Goal: Complete application form

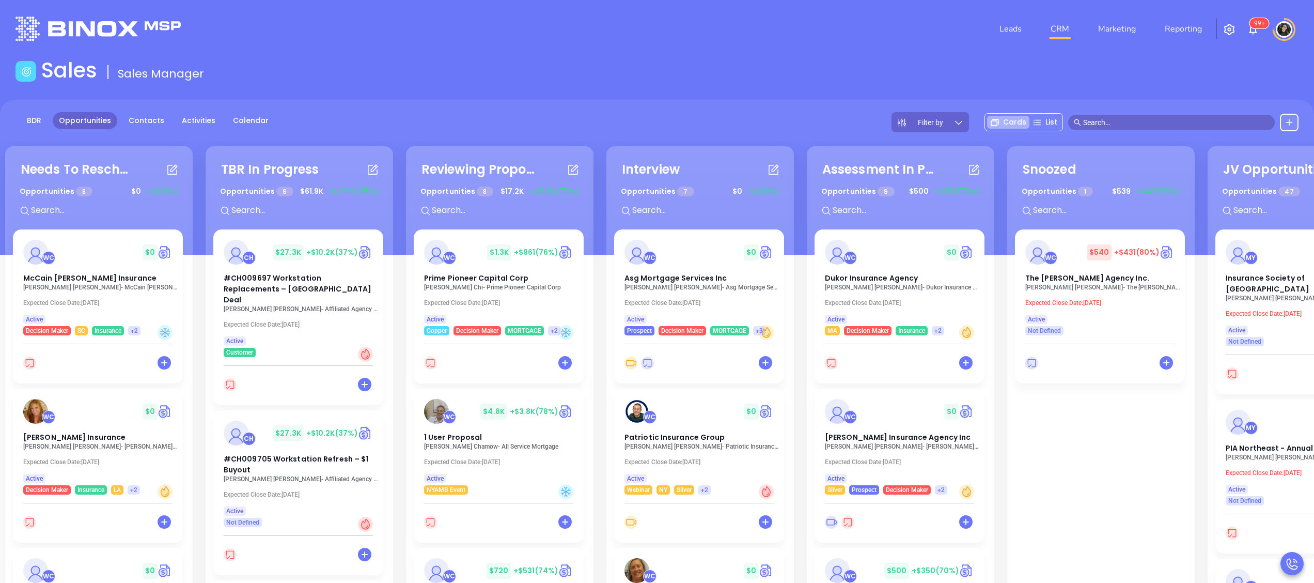
click at [1174, 120] on input "text" at bounding box center [1176, 122] width 186 height 11
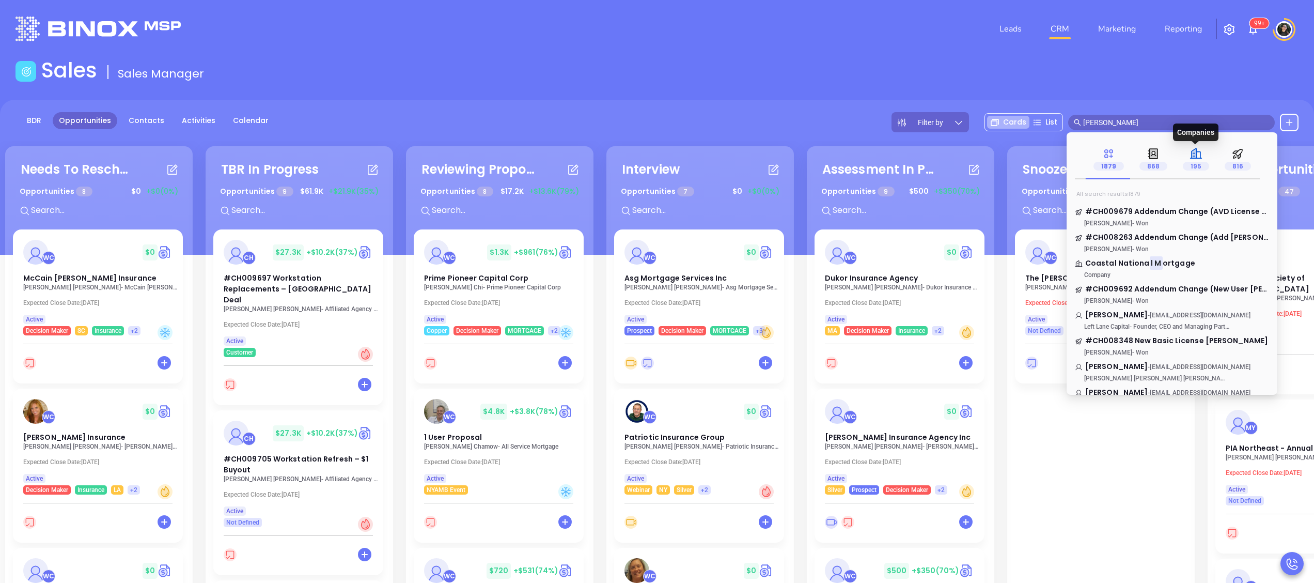
click at [1190, 154] on icon at bounding box center [1195, 153] width 13 height 13
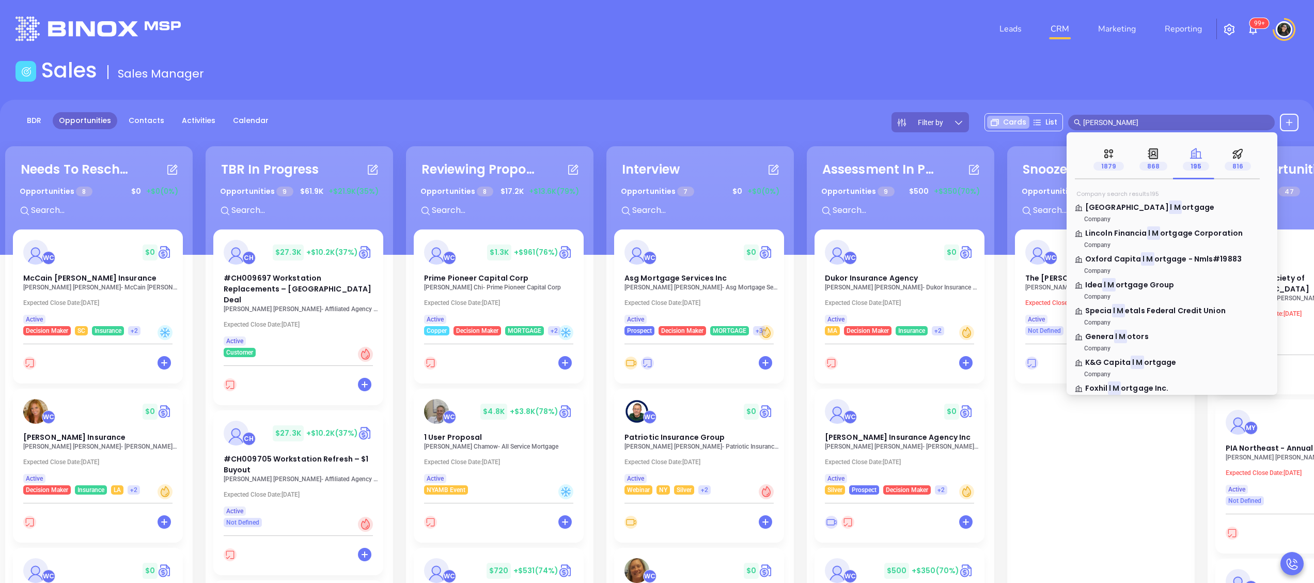
scroll to position [1549, 0]
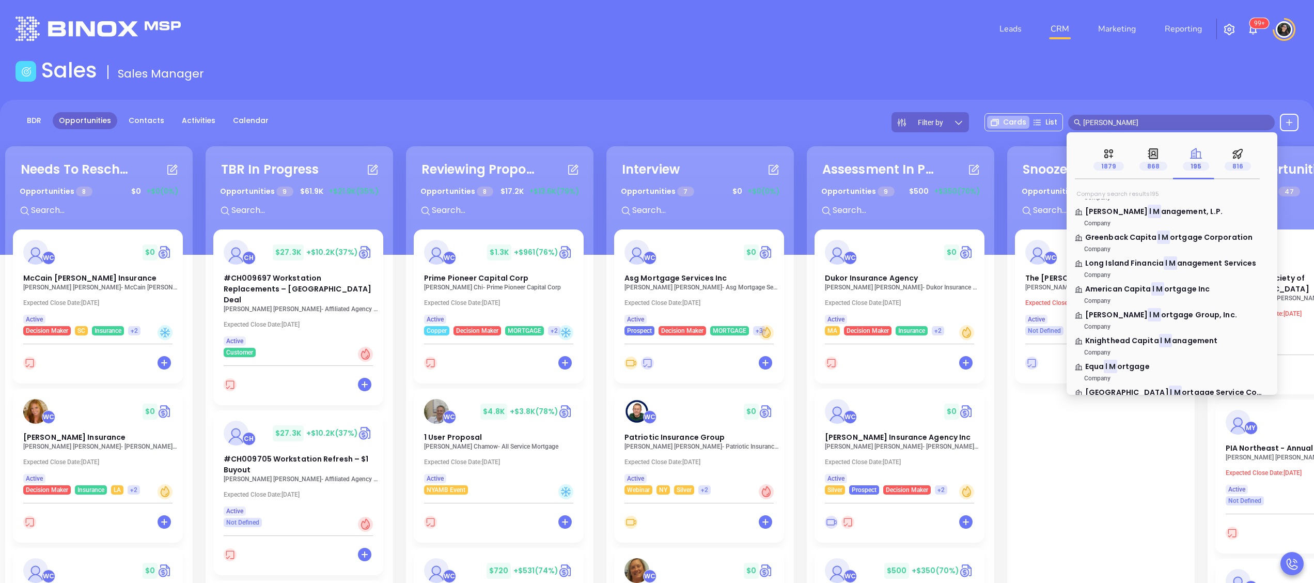
click at [1180, 115] on span "l m" at bounding box center [1171, 122] width 207 height 15
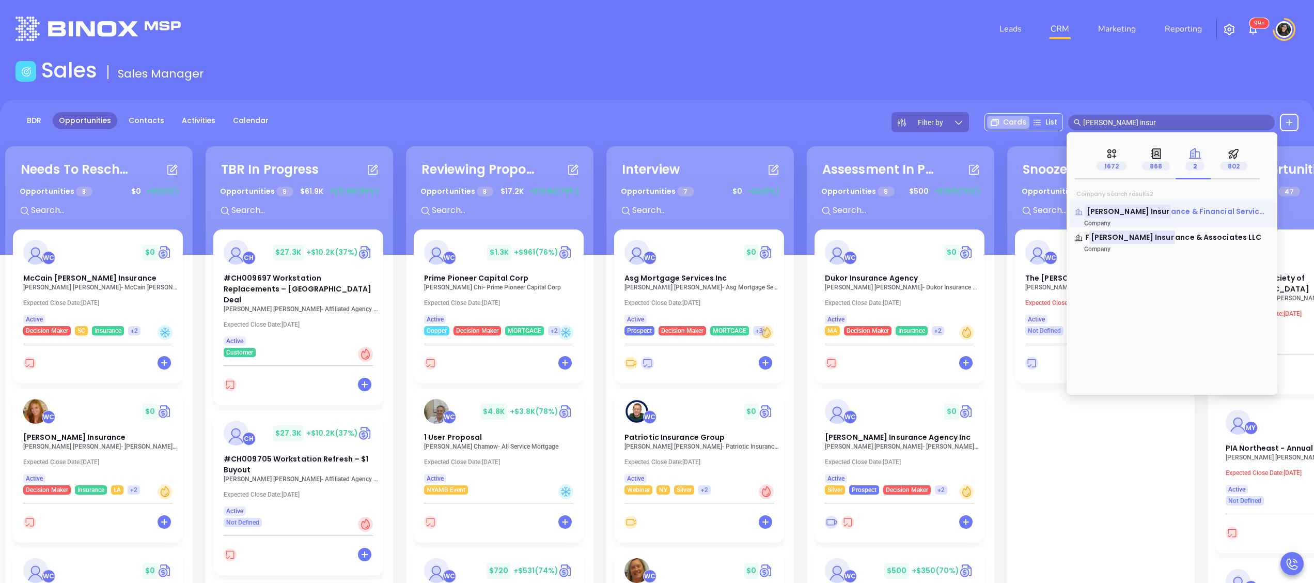
type input "l m insur"
click at [1172, 211] on span "ance & Financial Services, LLC" at bounding box center [1228, 211] width 114 height 10
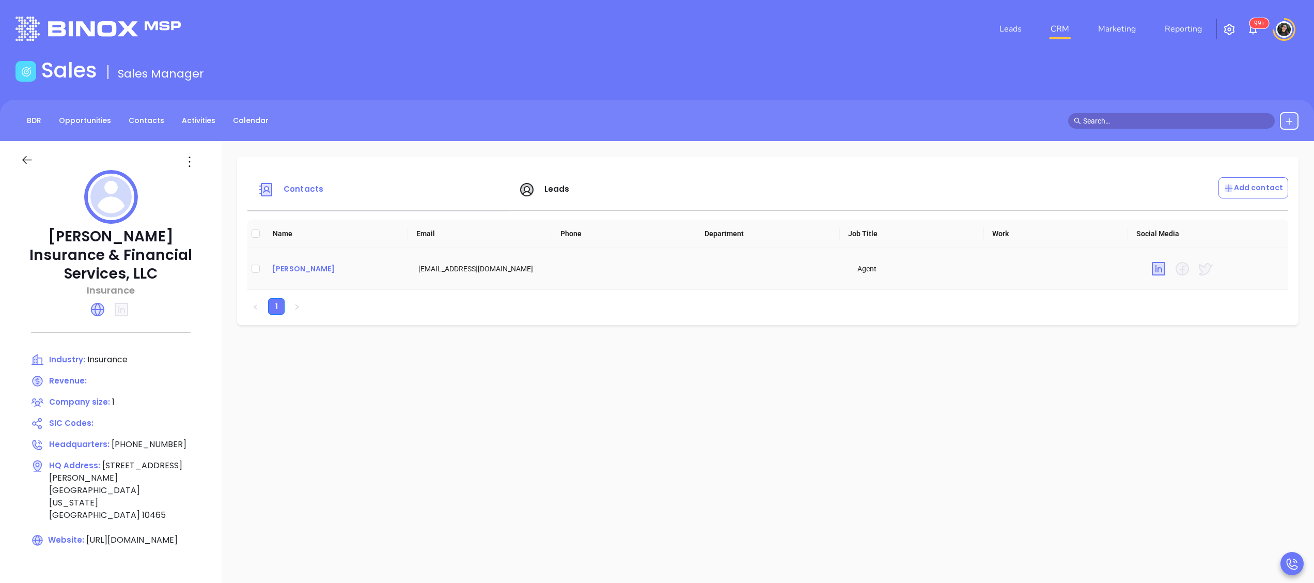
click at [293, 264] on div "[PERSON_NAME]" at bounding box center [337, 268] width 130 height 12
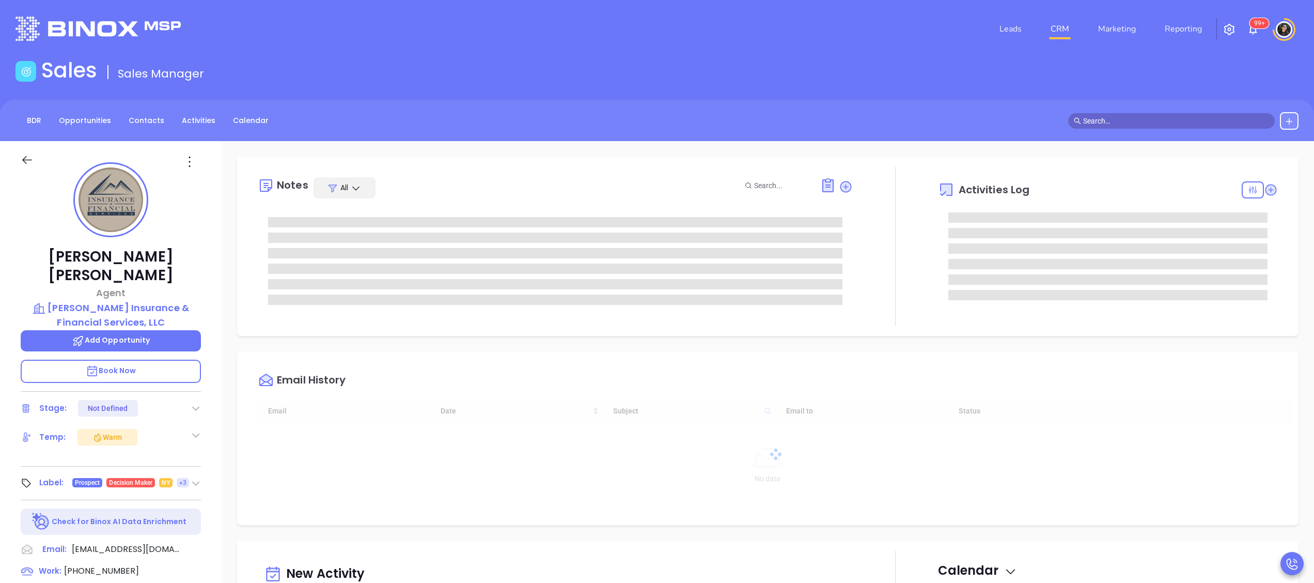
type input "[DATE]"
type input "[PERSON_NAME]"
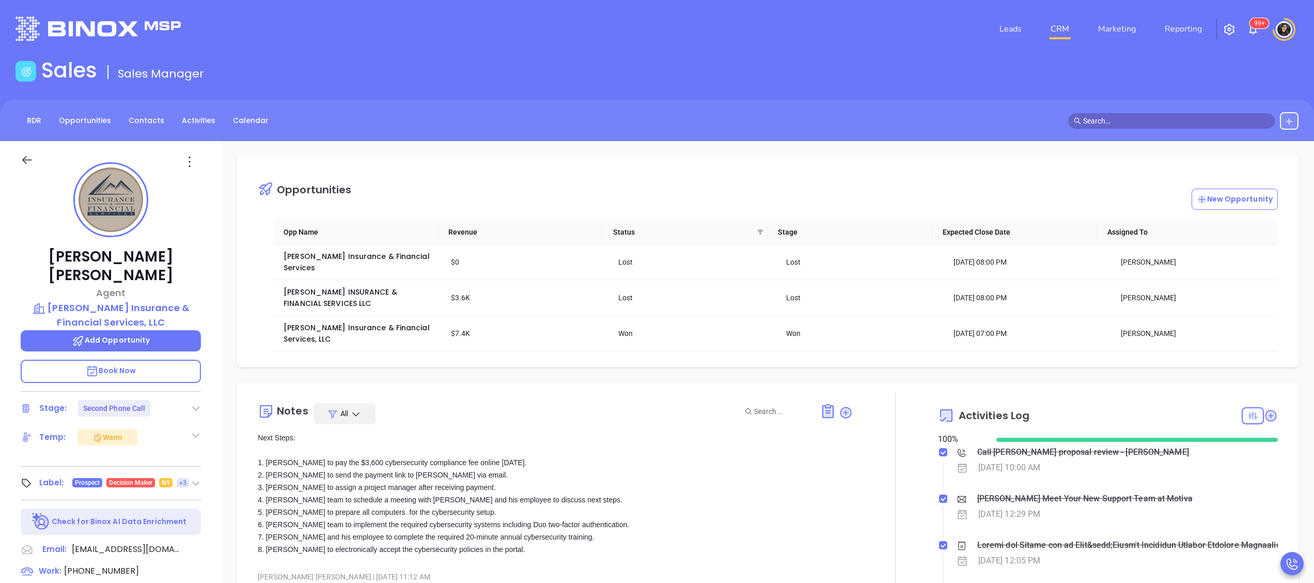
scroll to position [0, 0]
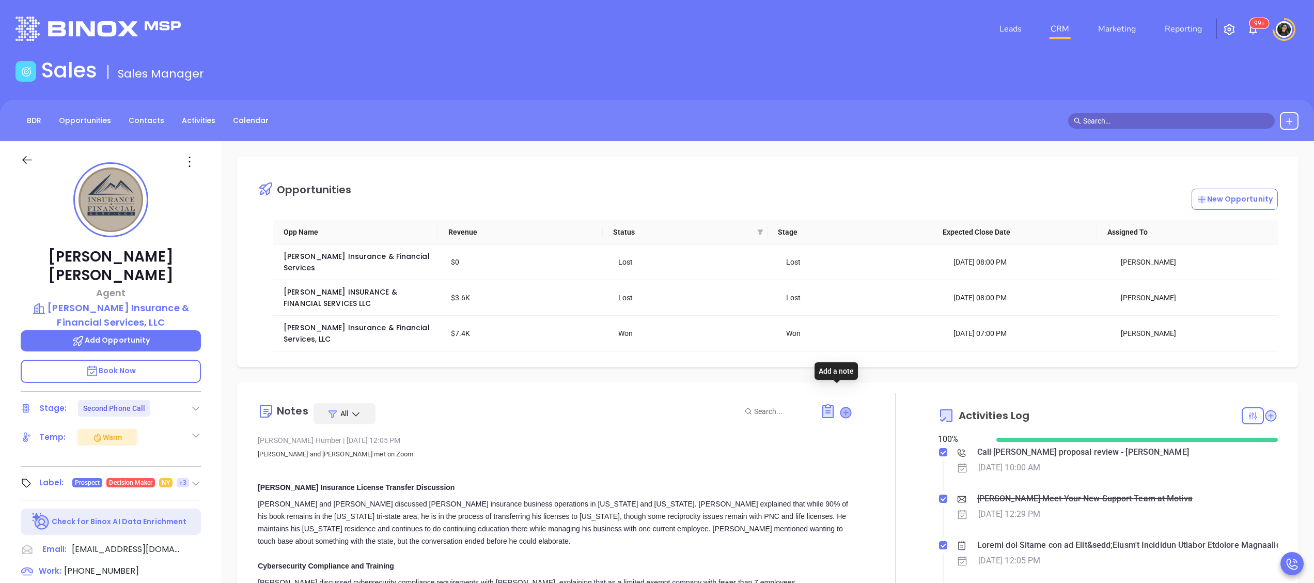
click at [841, 407] on icon at bounding box center [846, 412] width 10 height 10
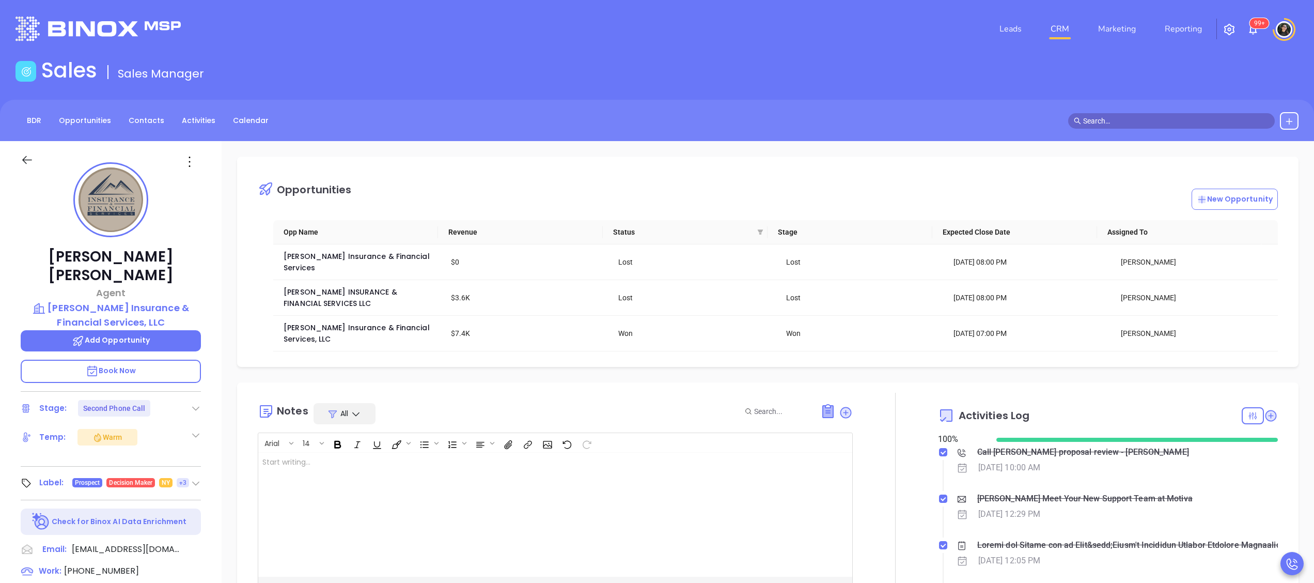
click at [823, 405] on icon at bounding box center [828, 411] width 10 height 12
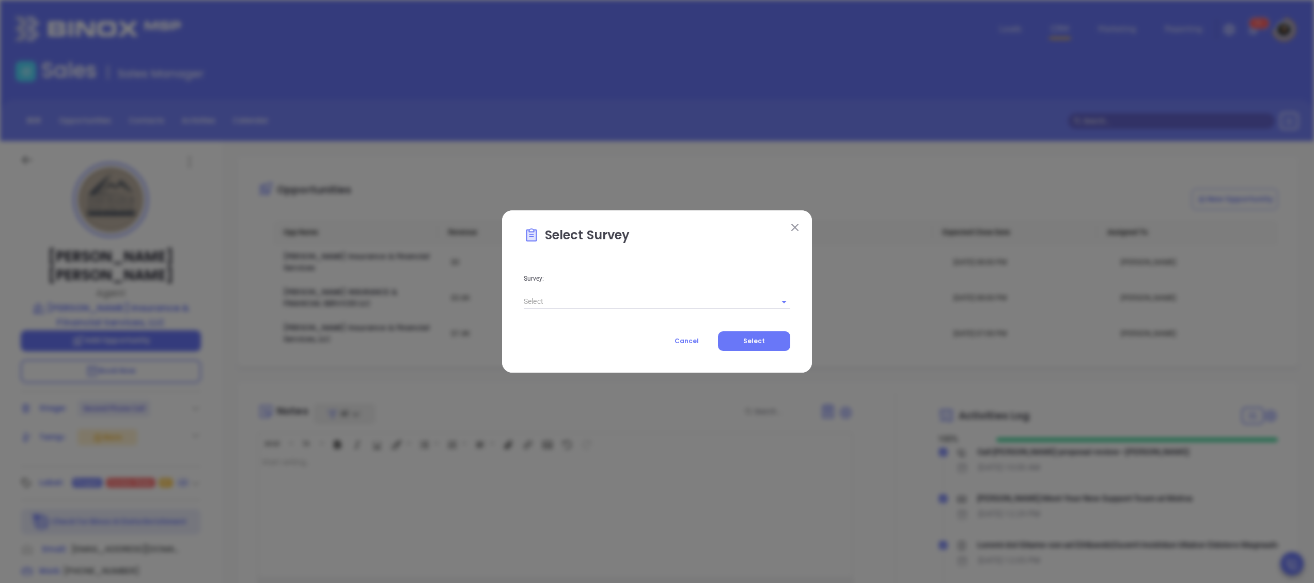
click at [606, 292] on div at bounding box center [657, 300] width 267 height 17
click at [610, 298] on input "text" at bounding box center [643, 301] width 238 height 15
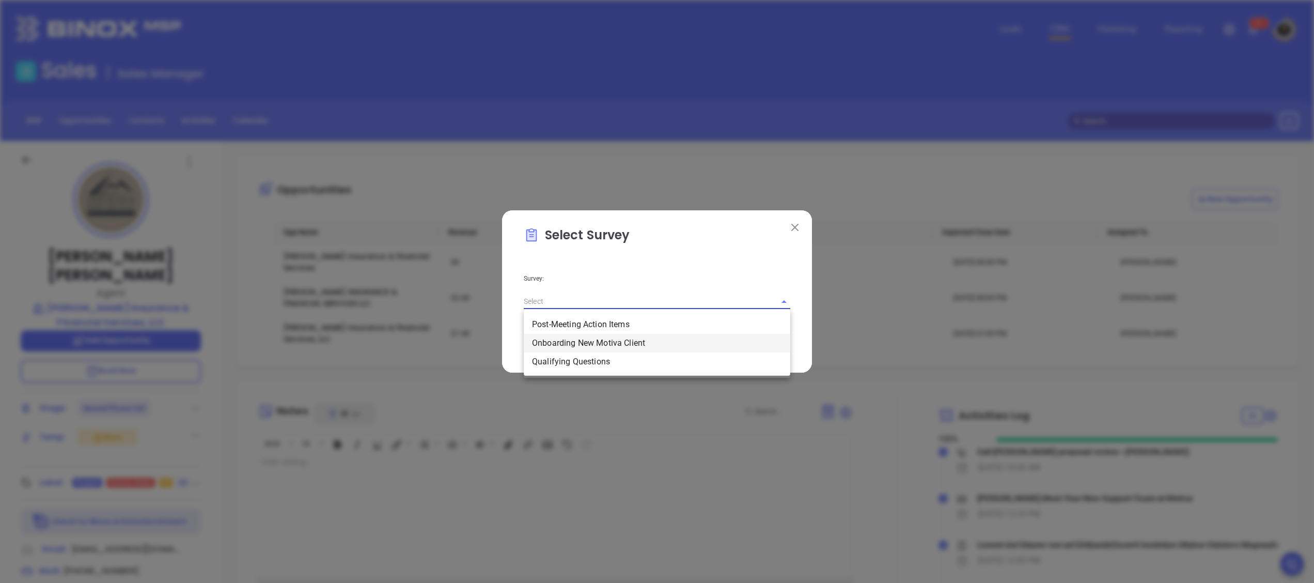
click at [639, 342] on li "Onboarding New Motiva Client" at bounding box center [657, 343] width 267 height 19
type input "Onboarding New Motiva Client"
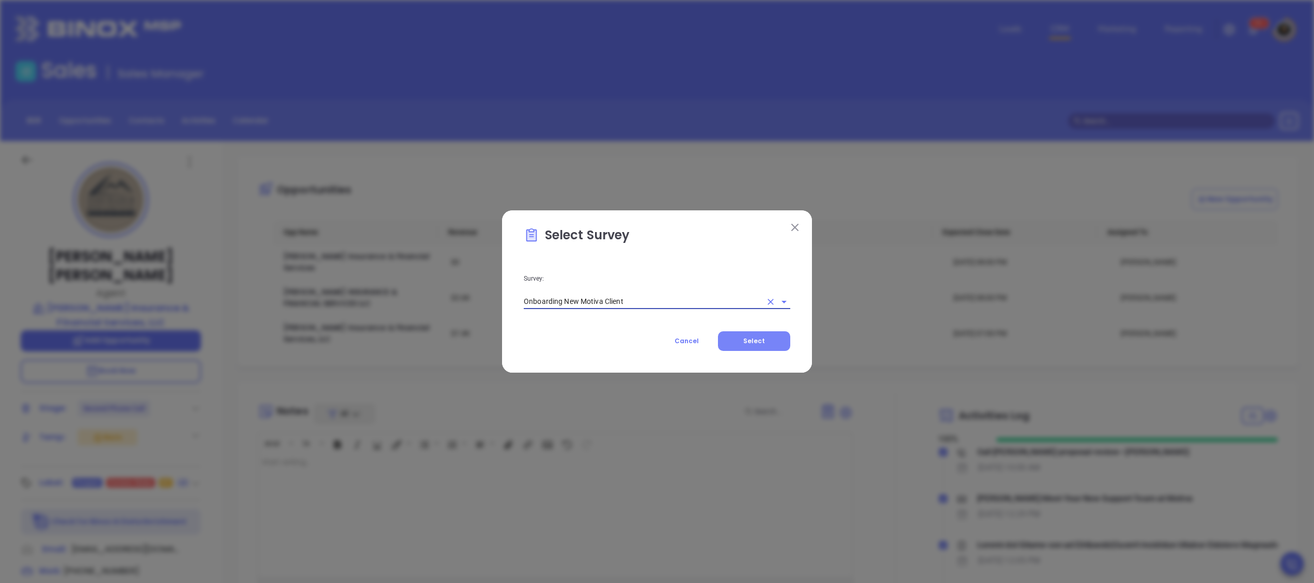
click at [750, 331] on button "Select" at bounding box center [754, 341] width 72 height 20
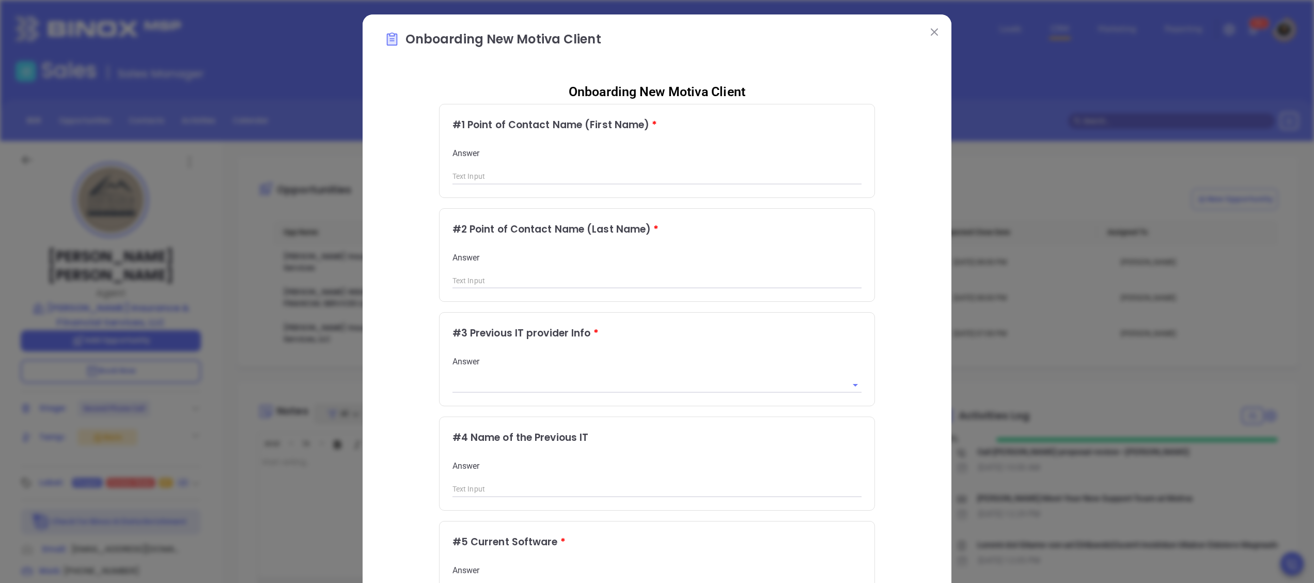
click at [606, 195] on div "# 1 Point of Contact Name (First Name) * Answer" at bounding box center [657, 150] width 435 height 93
drag, startPoint x: 616, startPoint y: 175, endPoint x: 622, endPoint y: 178, distance: 6.5
click at [622, 178] on input "text" at bounding box center [657, 176] width 410 height 15
type input "[PERSON_NAME]"
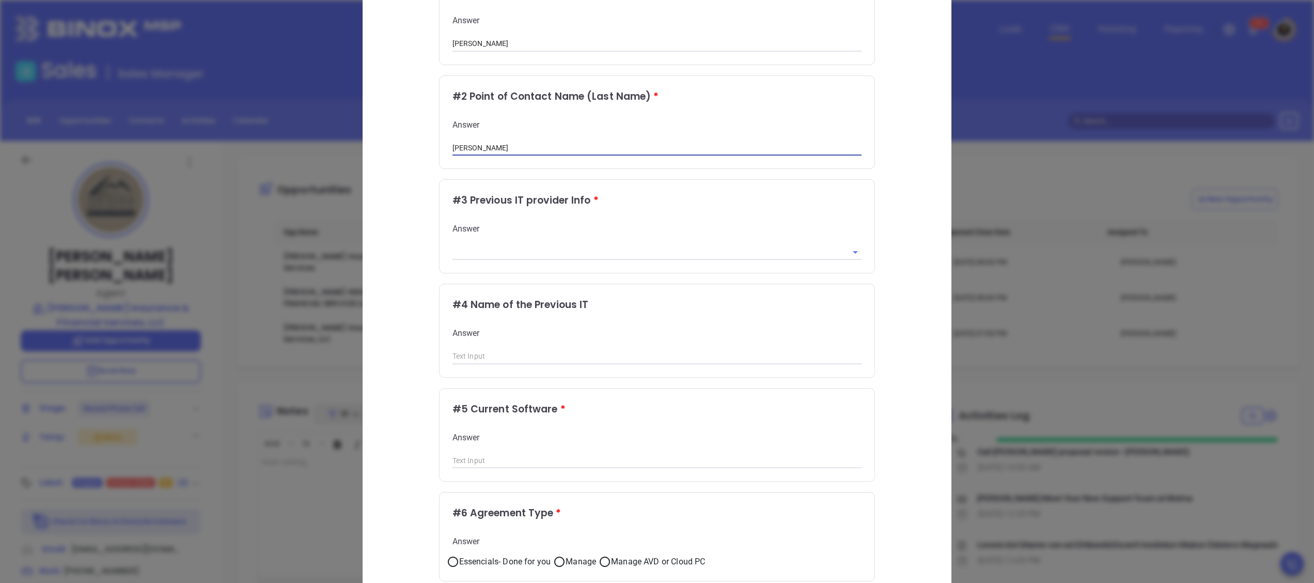
scroll to position [207, 0]
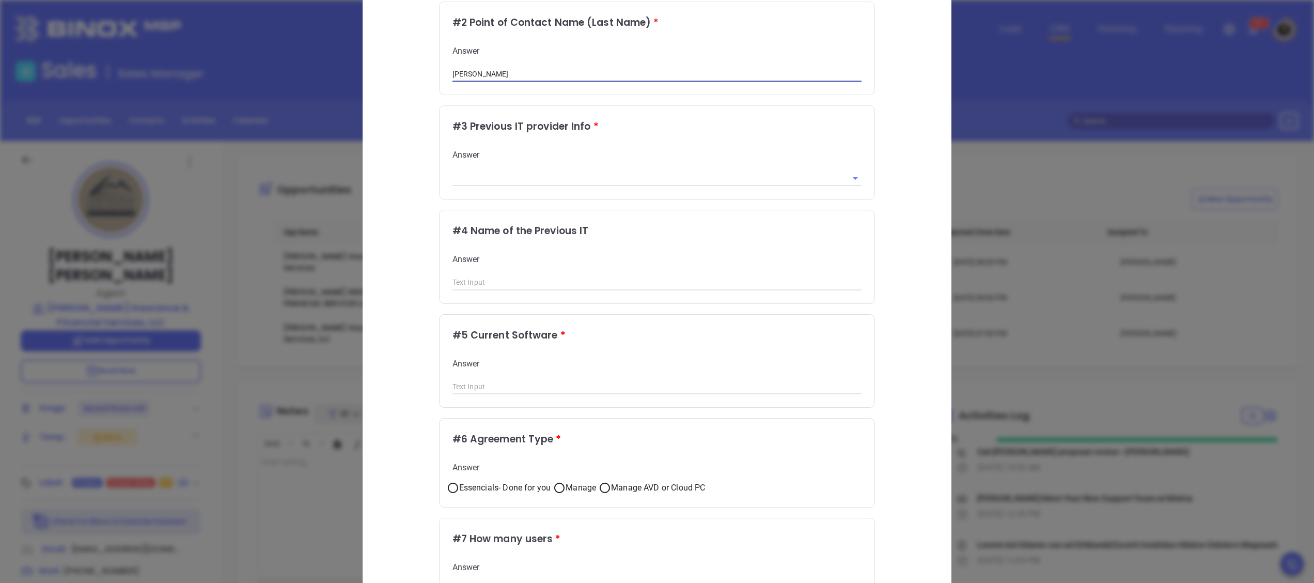
type input "[PERSON_NAME]"
click at [767, 180] on input "text" at bounding box center [642, 177] width 381 height 15
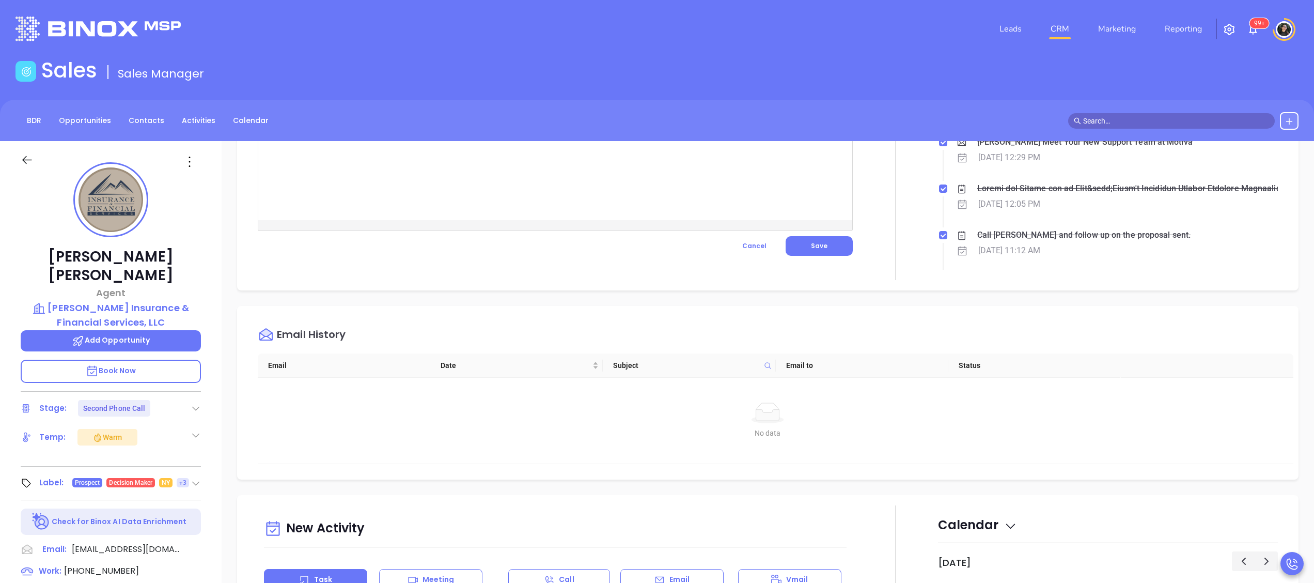
scroll to position [413, 0]
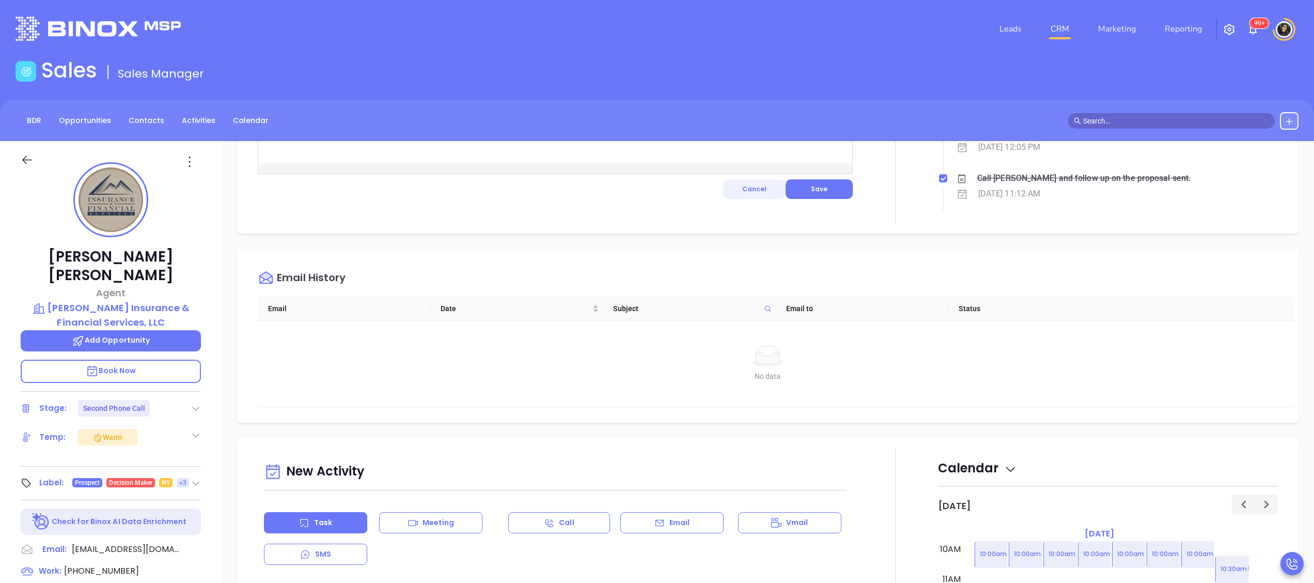
click at [745, 184] on span "Cancel" at bounding box center [754, 188] width 24 height 9
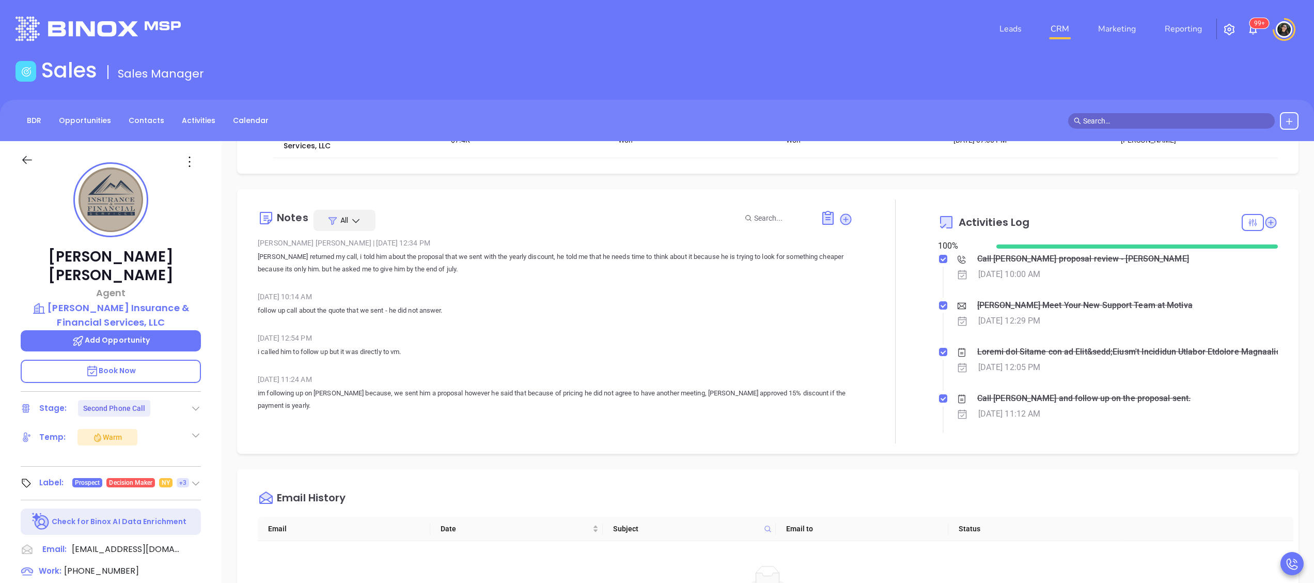
scroll to position [0, 0]
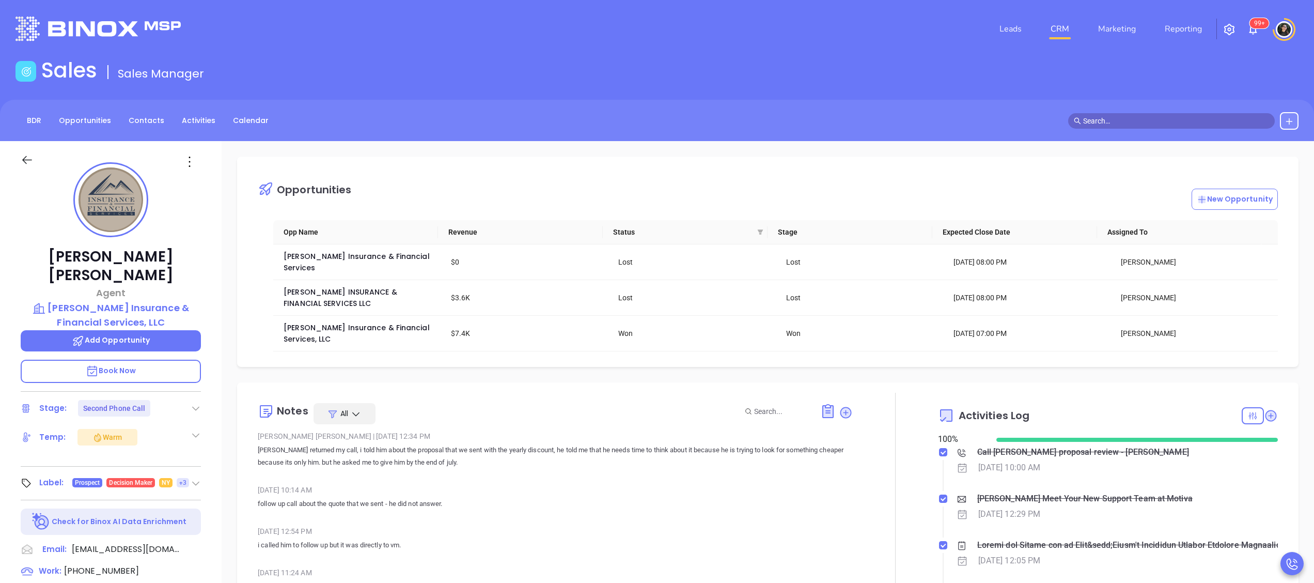
click at [588, 453] on div "Abigail Mayda | Jul 7, 2022 12:34 PM Daniel returned my call, i told him about …" at bounding box center [555, 452] width 595 height 49
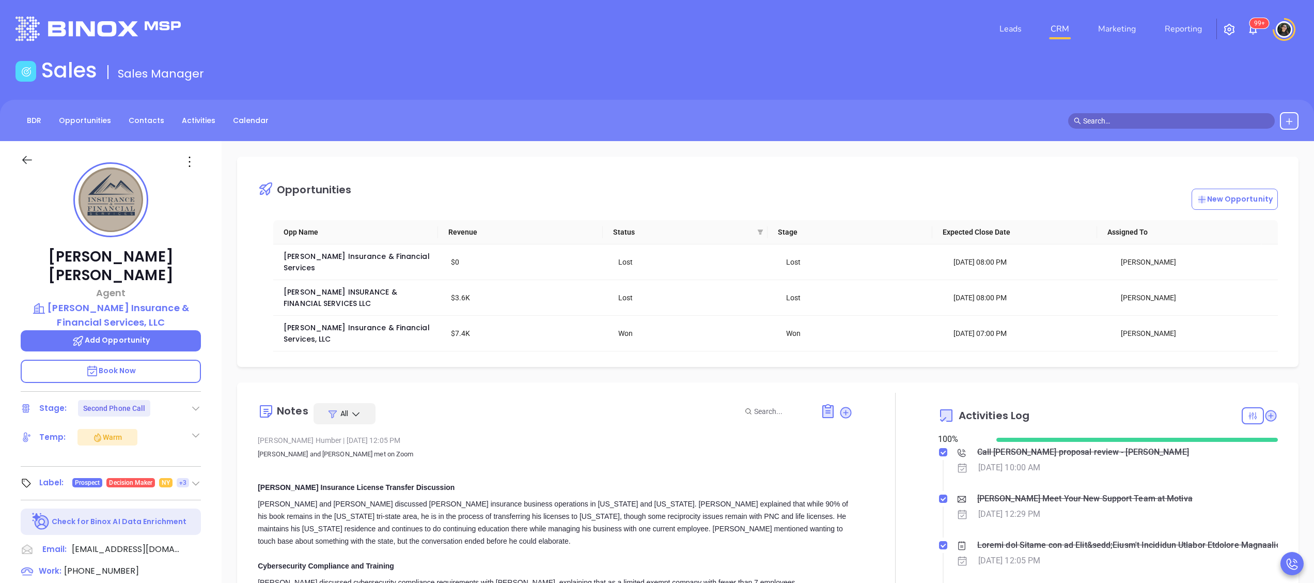
click at [784, 54] on header "Leads CRM Marketing Reporting 99+ Financial Leads Leads" at bounding box center [656, 29] width 1283 height 58
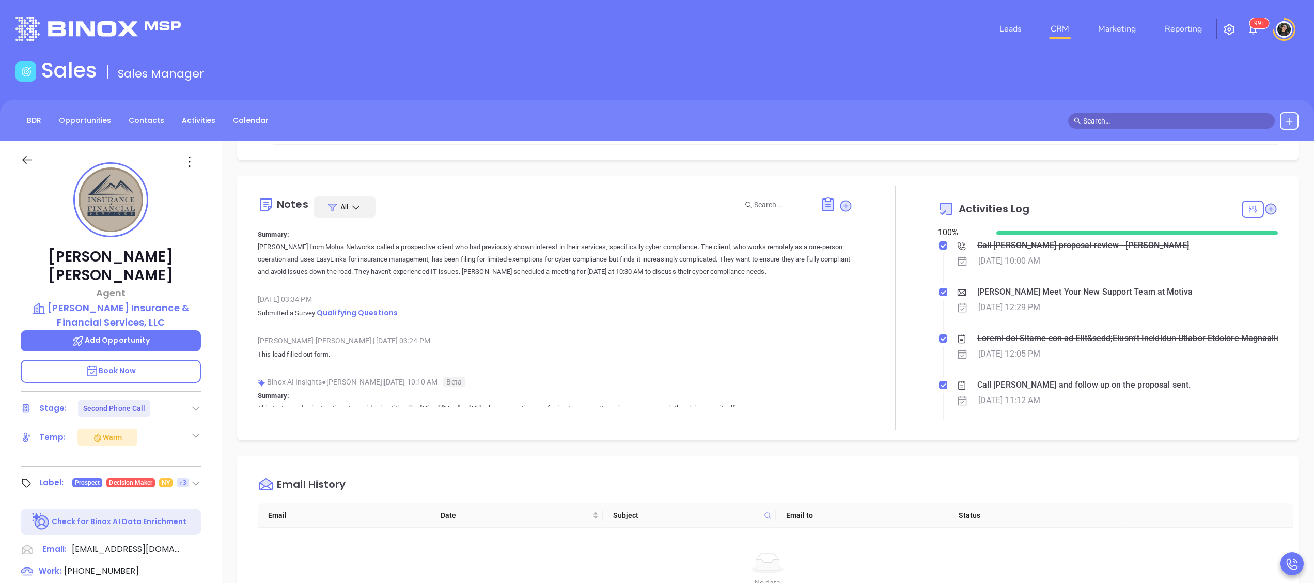
scroll to position [620, 0]
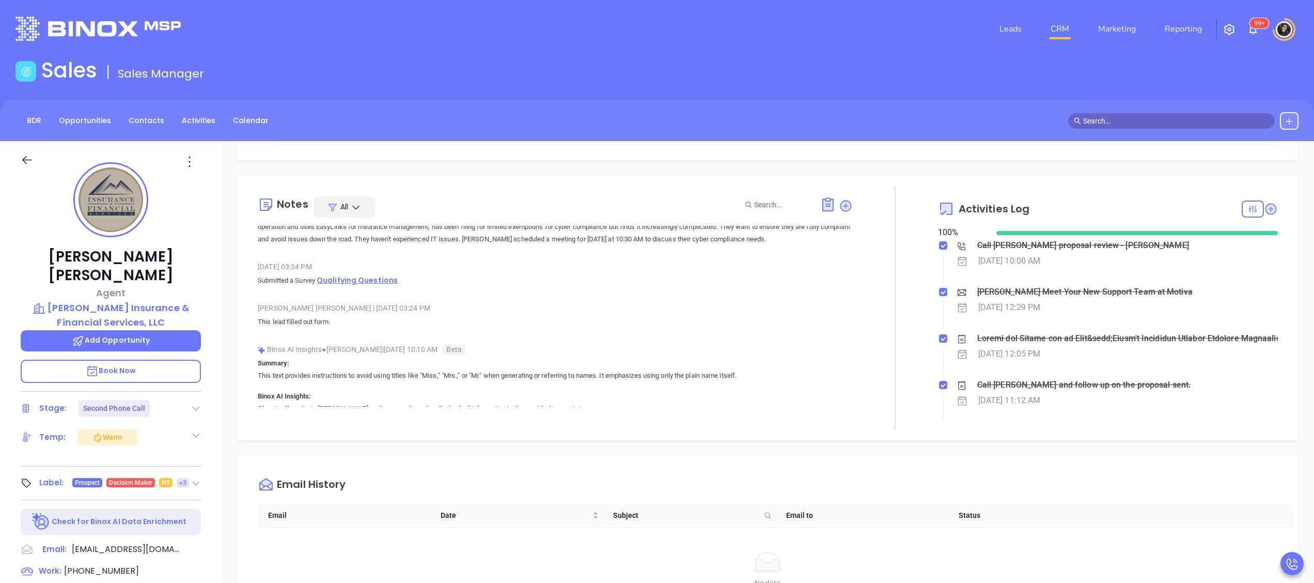
click at [365, 275] on span "Qualifying Questions" at bounding box center [357, 280] width 81 height 10
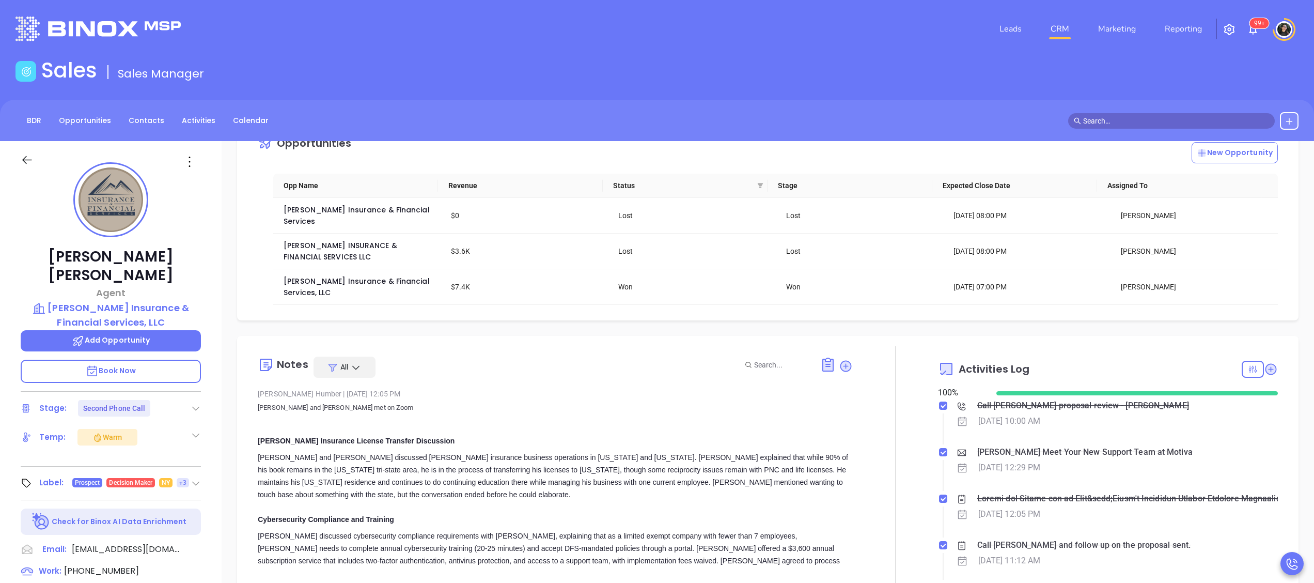
scroll to position [0, 0]
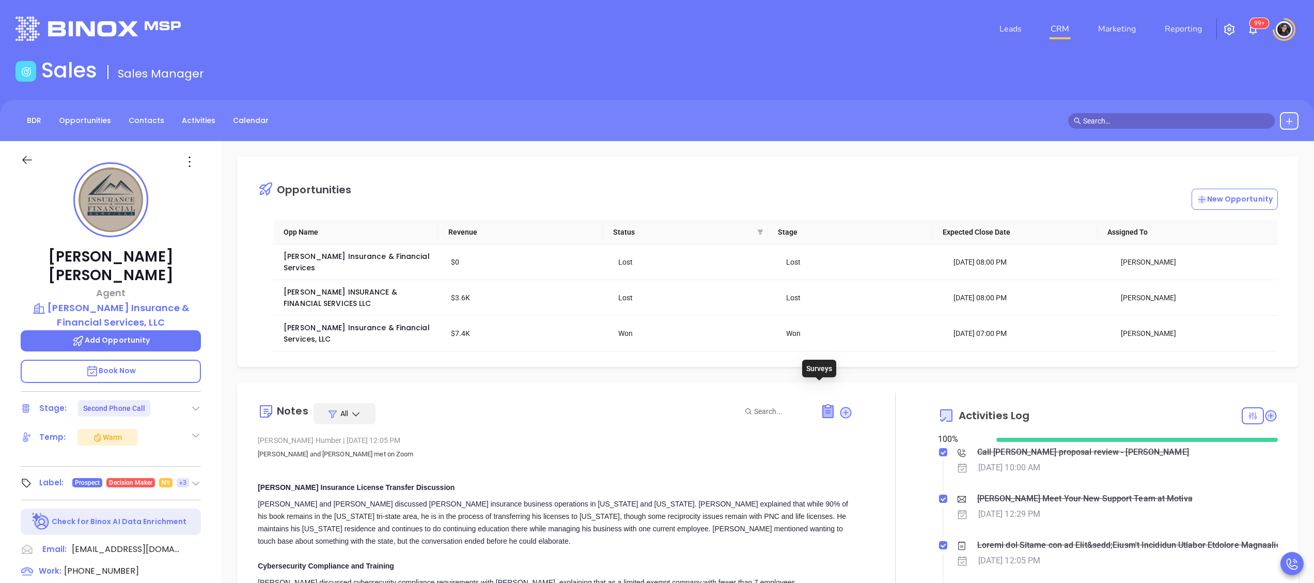
click at [823, 405] on icon at bounding box center [828, 411] width 10 height 12
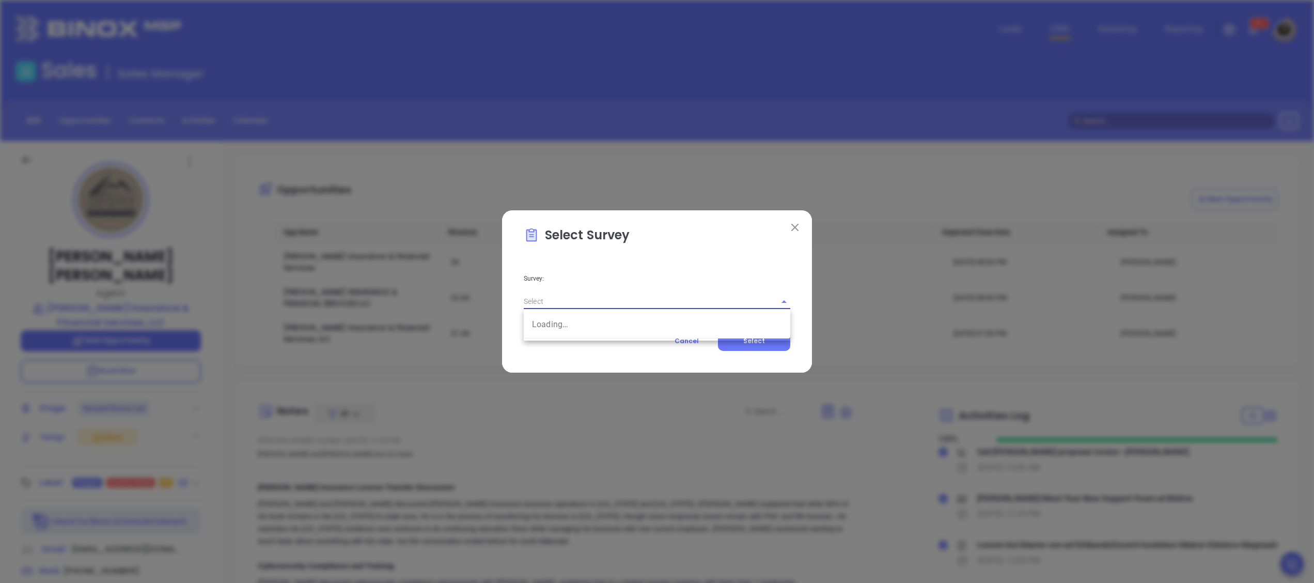
click at [728, 304] on input "text" at bounding box center [643, 301] width 238 height 15
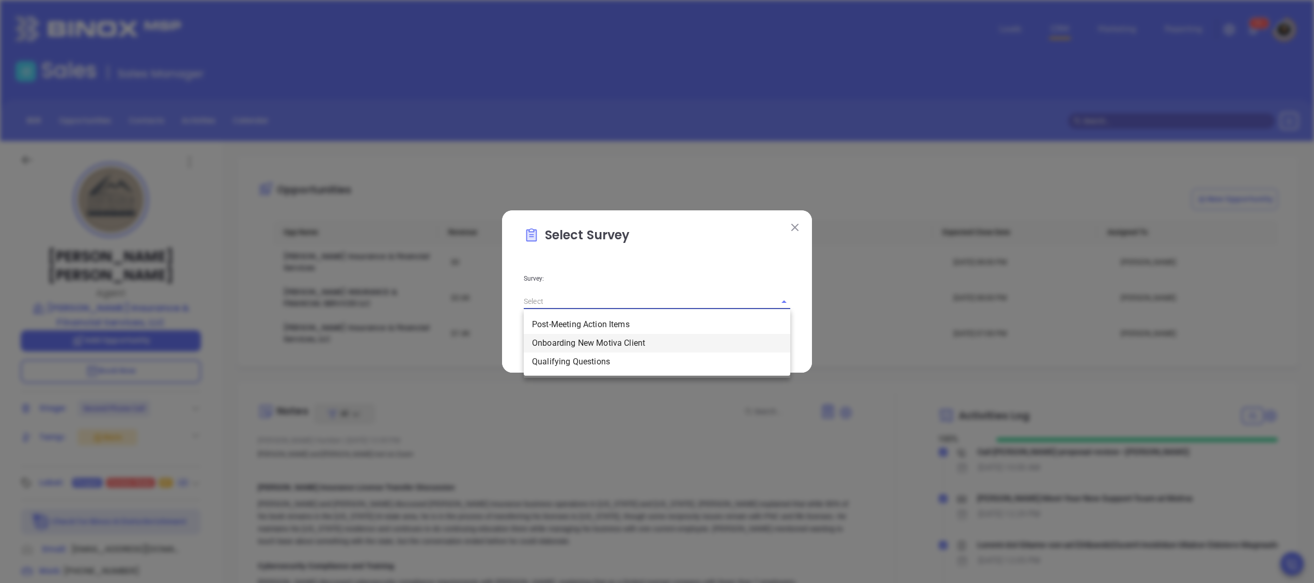
click at [636, 341] on li "Onboarding New Motiva Client" at bounding box center [657, 343] width 267 height 19
type input "Onboarding New Motiva Client"
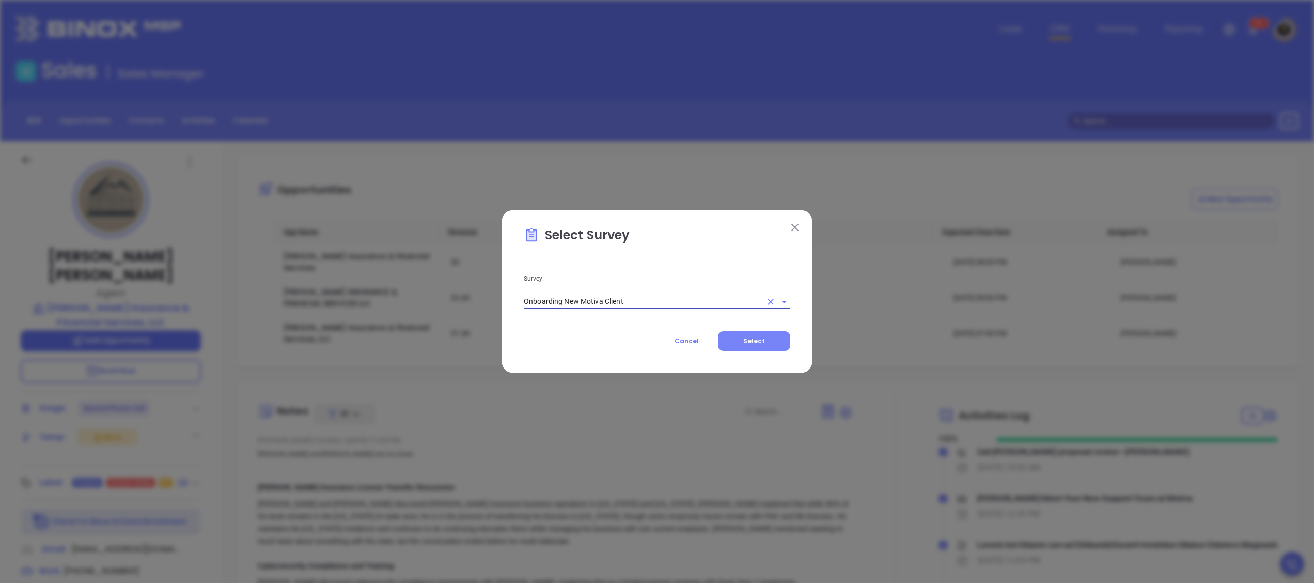
click at [755, 348] on button "Select" at bounding box center [754, 341] width 72 height 20
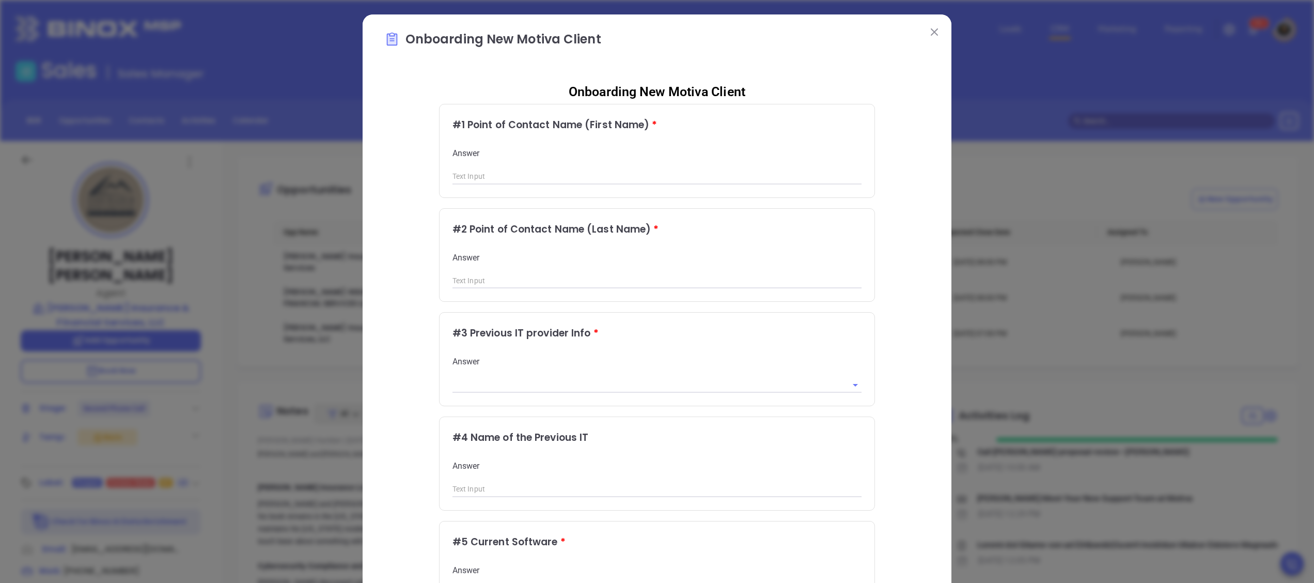
click at [559, 182] on input "text" at bounding box center [657, 176] width 410 height 15
type input "[PERSON_NAME]"
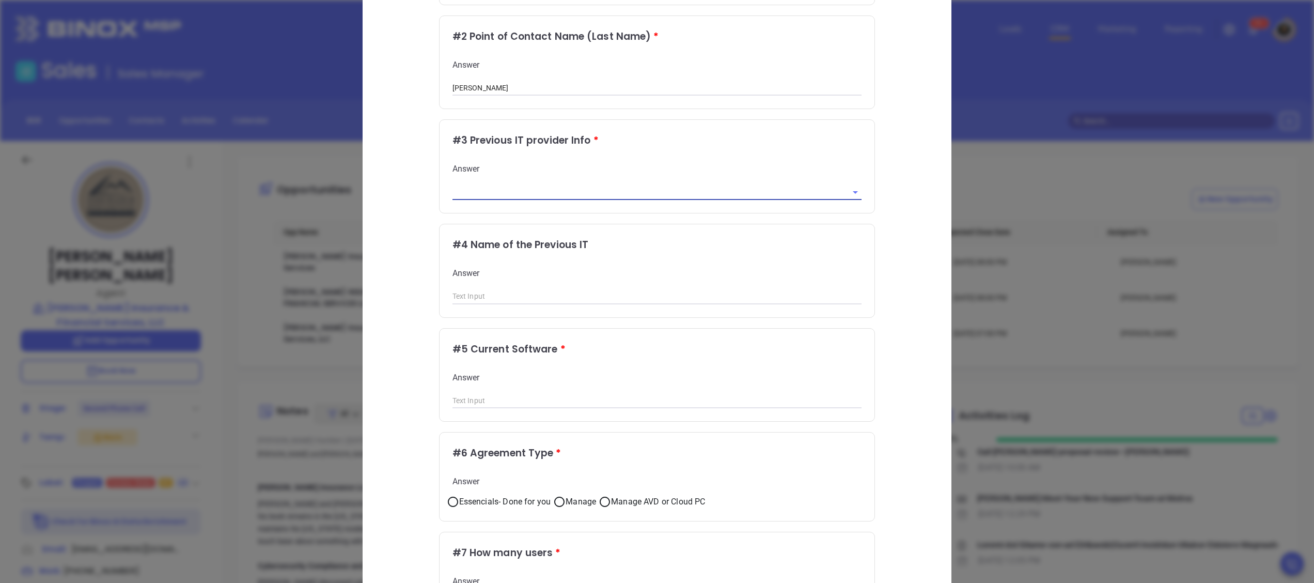
scroll to position [310, 0]
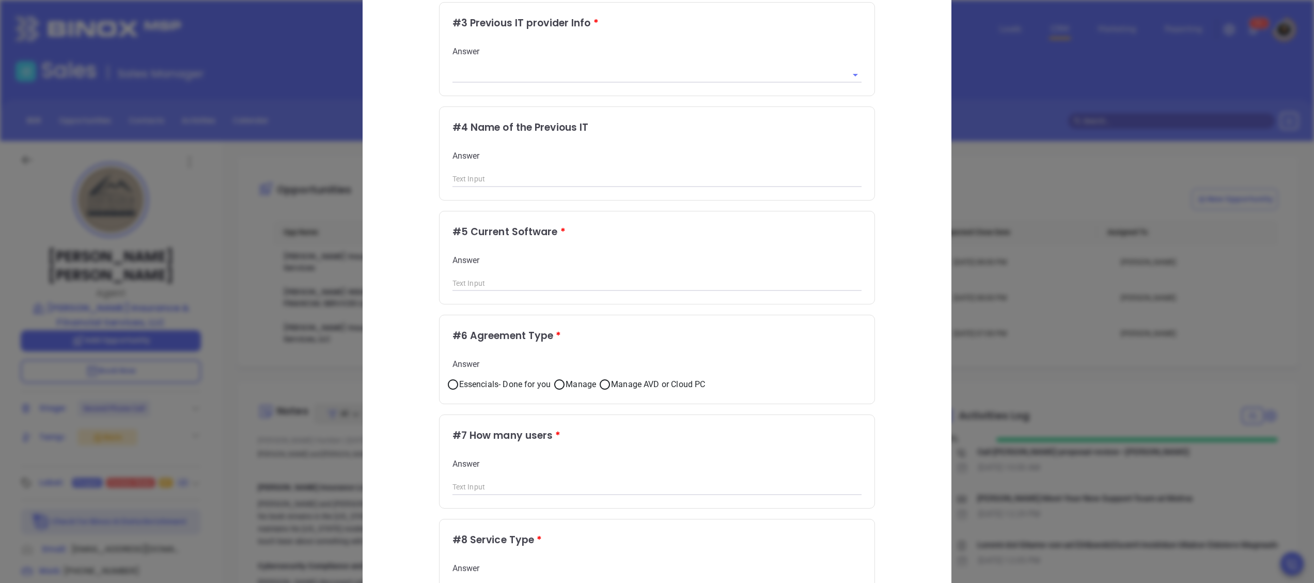
click at [867, 85] on div "# 3 Previous IT provider Info * Answer" at bounding box center [657, 49] width 436 height 94
click at [849, 69] on icon "Open" at bounding box center [855, 75] width 12 height 12
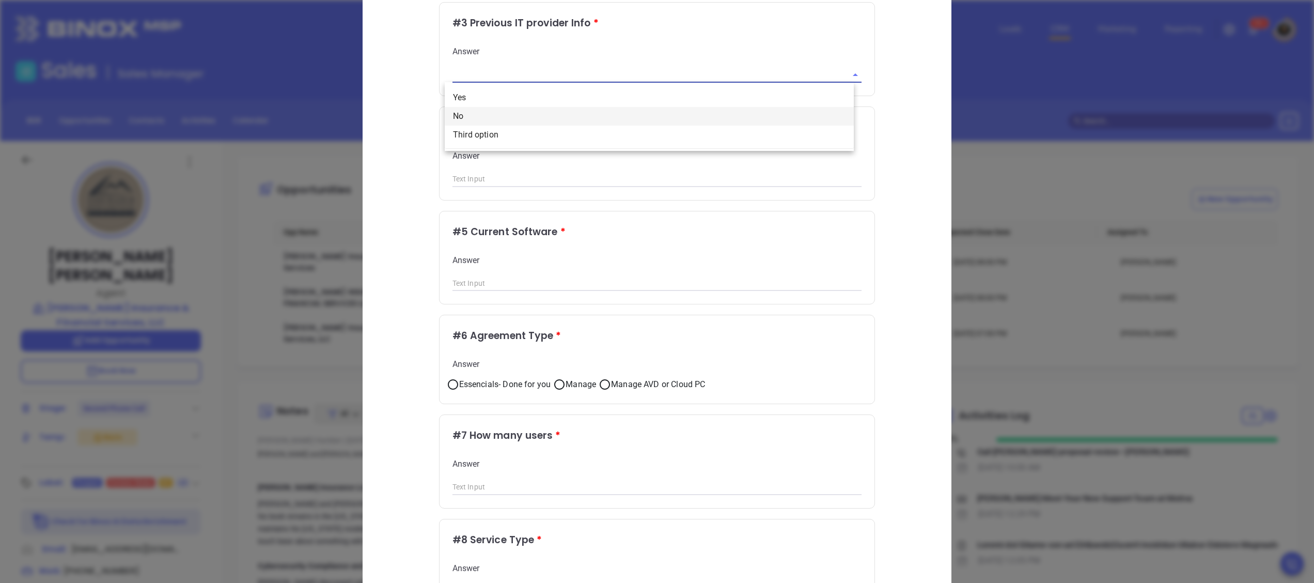
click at [664, 118] on li "No" at bounding box center [649, 116] width 409 height 19
type input "No"
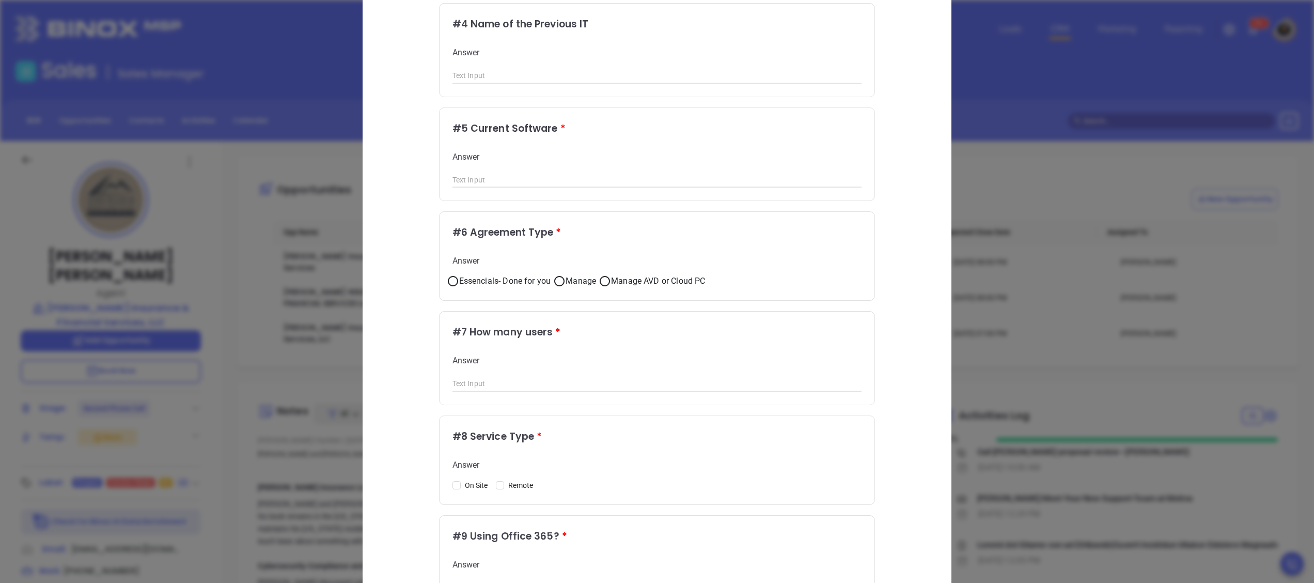
scroll to position [516, 0]
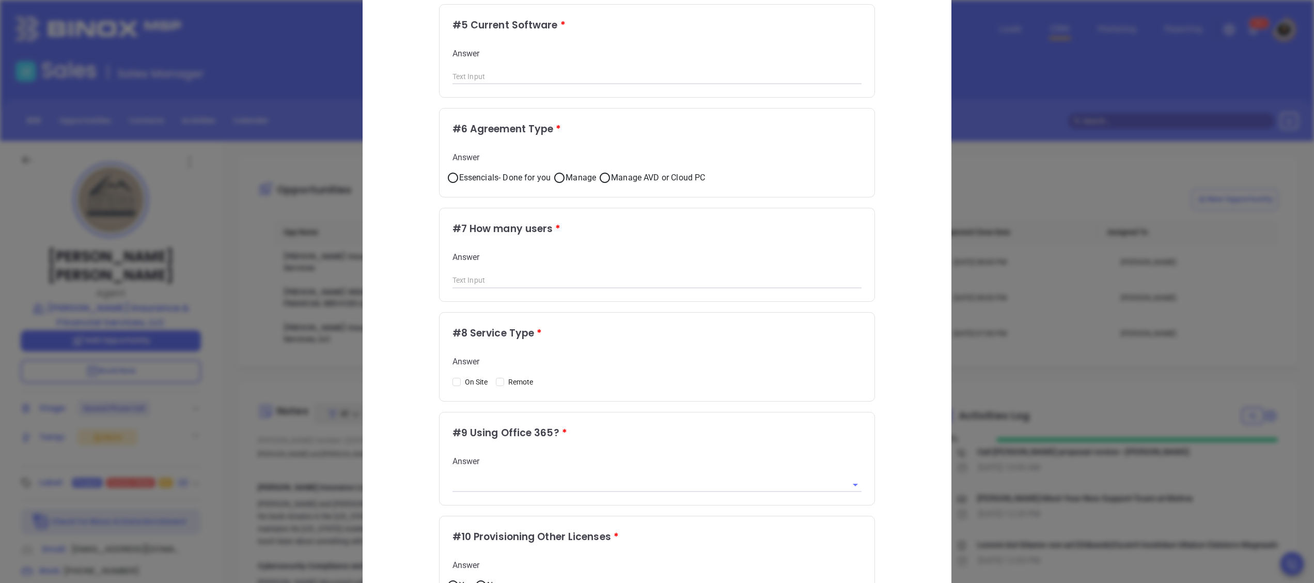
click at [597, 89] on div "# 5 Current Software * Answer" at bounding box center [657, 51] width 435 height 93
click at [607, 73] on input "text" at bounding box center [657, 76] width 410 height 15
type input "NA"
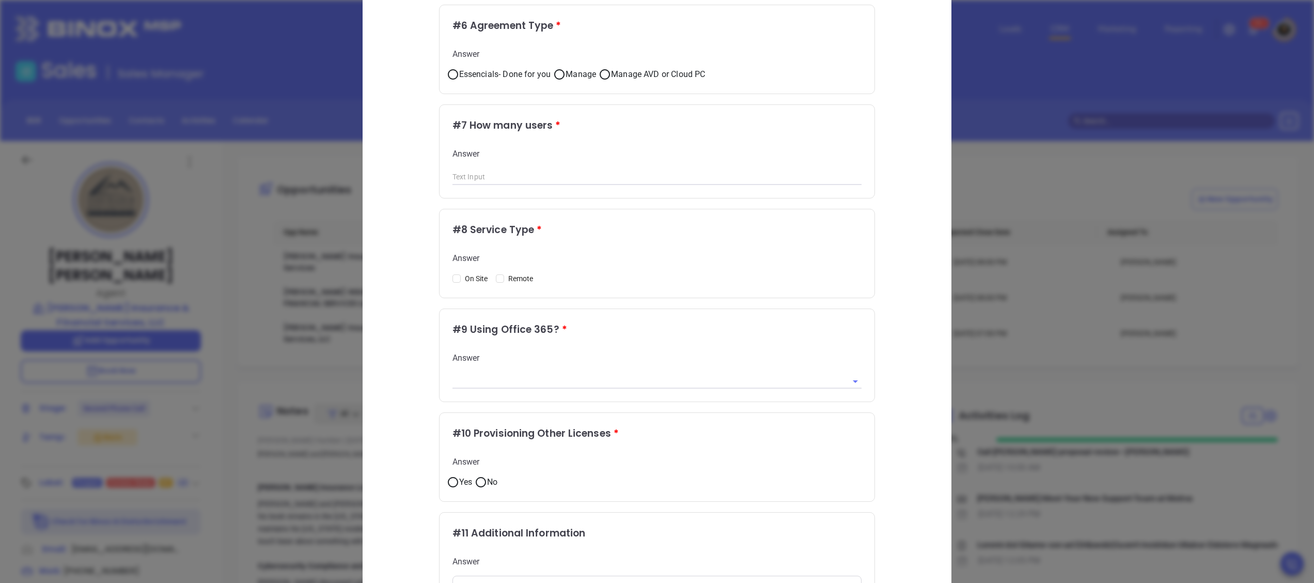
click at [513, 151] on p "Answer" at bounding box center [657, 153] width 410 height 11
click at [521, 180] on input "text" at bounding box center [657, 176] width 410 height 15
type input "2"
click at [496, 273] on label "Remote" at bounding box center [516, 278] width 41 height 11
click at [496, 274] on input "Remote" at bounding box center [500, 278] width 8 height 8
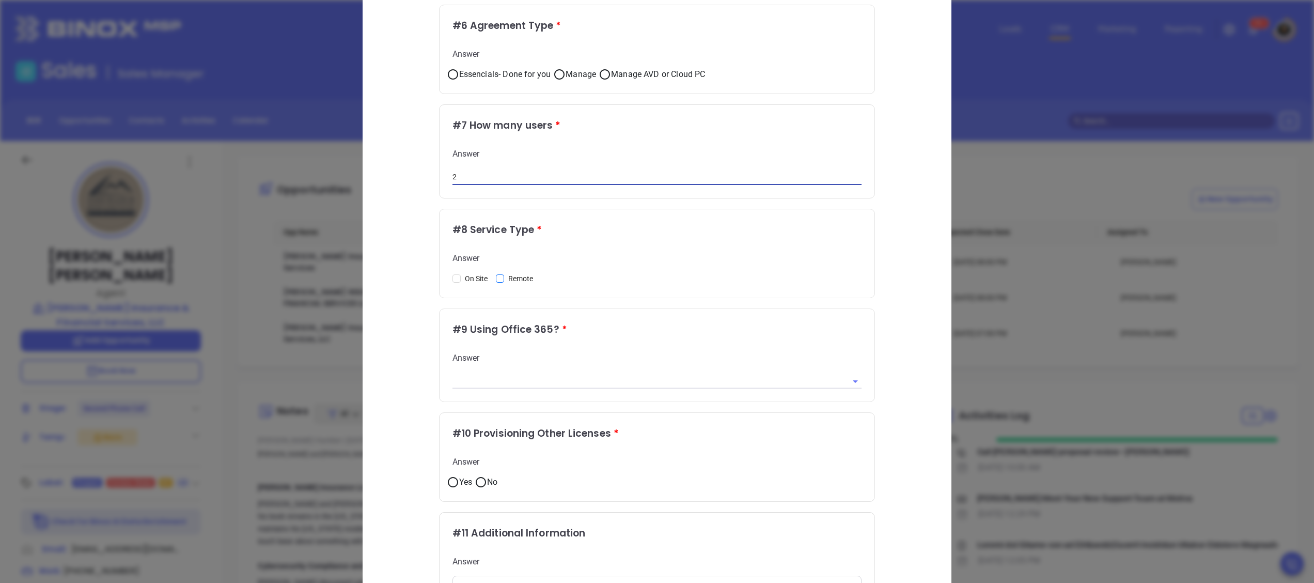
checkbox input "true"
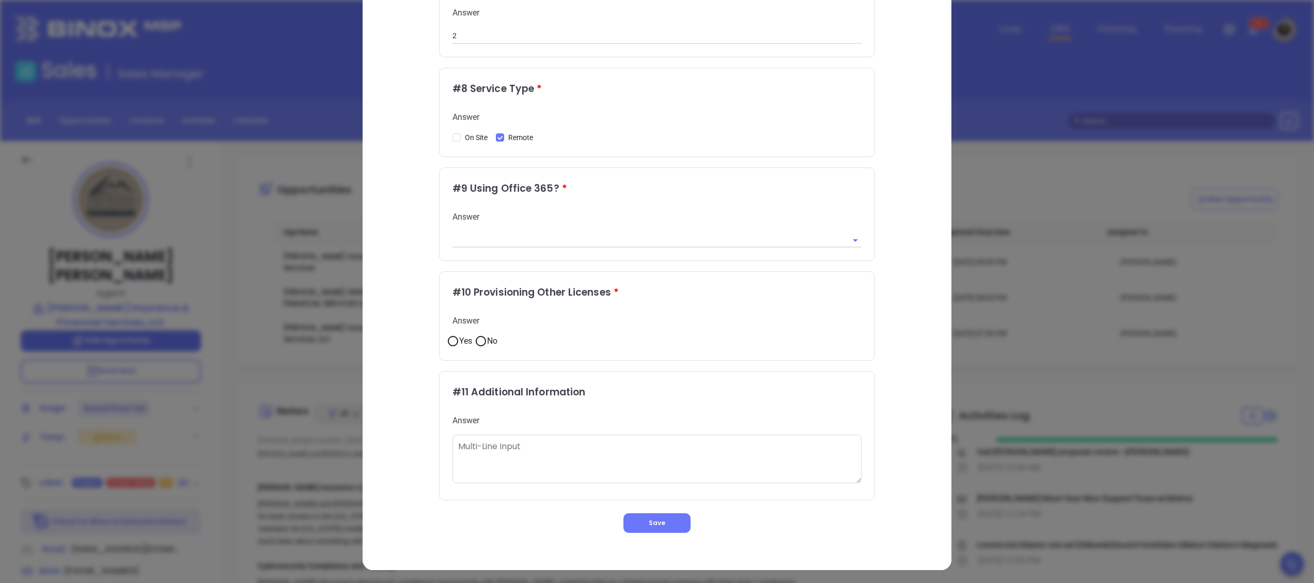
click at [527, 236] on input "text" at bounding box center [642, 239] width 381 height 15
click at [607, 238] on input "text" at bounding box center [642, 239] width 381 height 15
click at [511, 275] on li "No" at bounding box center [649, 280] width 409 height 19
type input "No"
click at [475, 342] on input "No" at bounding box center [481, 341] width 12 height 12
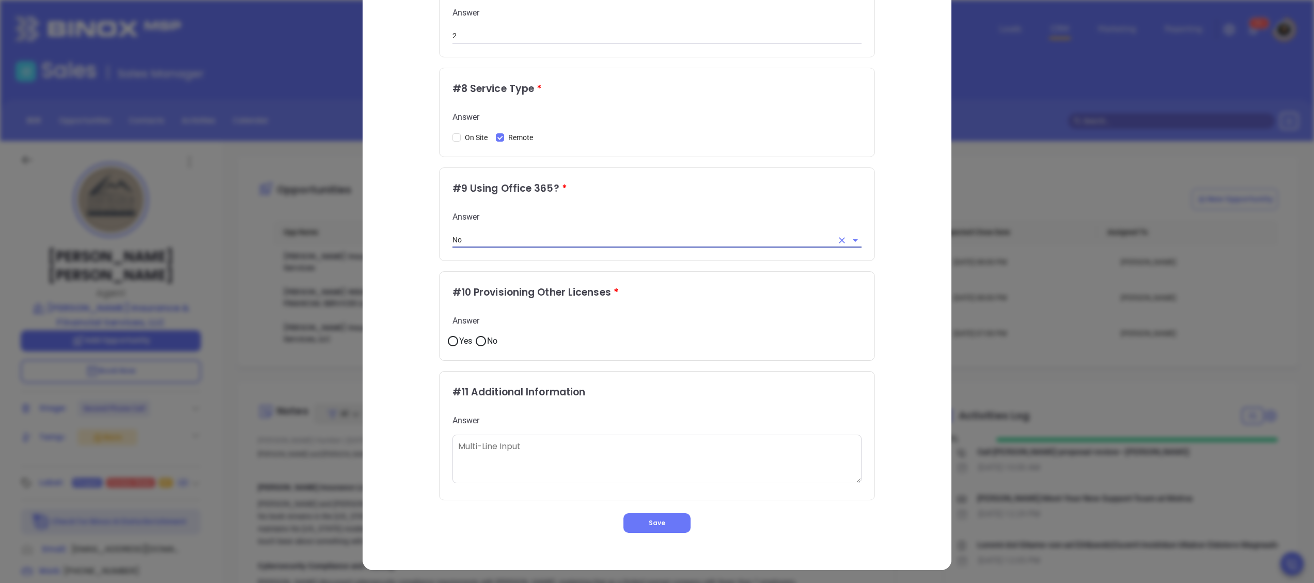
radio input "true"
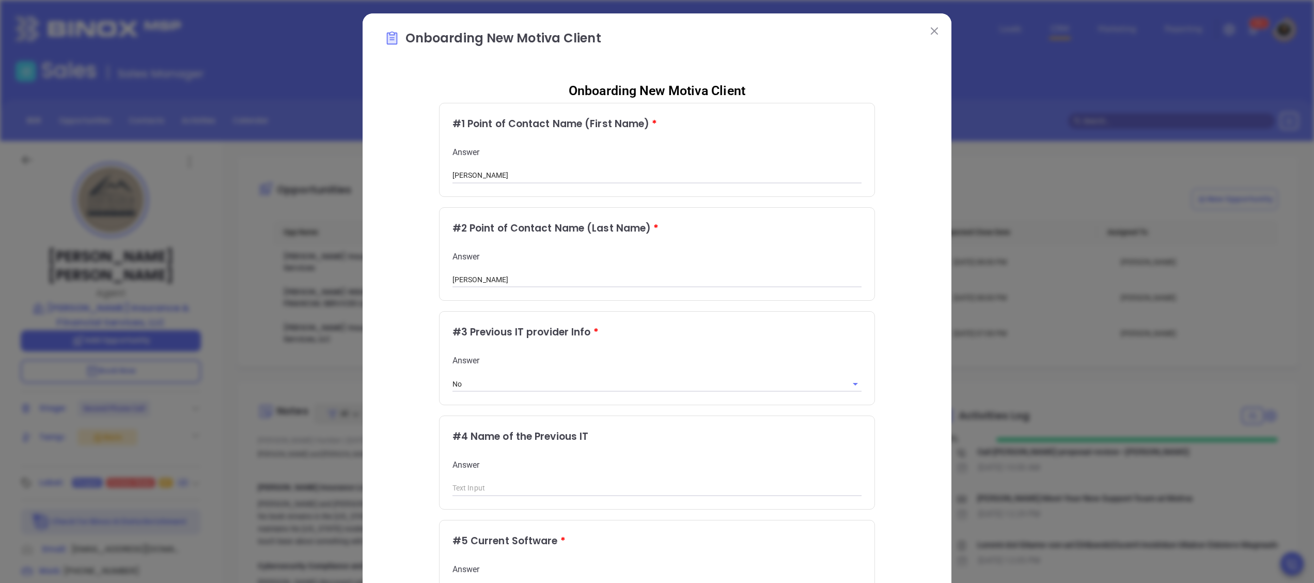
scroll to position [0, 0]
click at [644, 384] on input "No" at bounding box center [642, 384] width 381 height 15
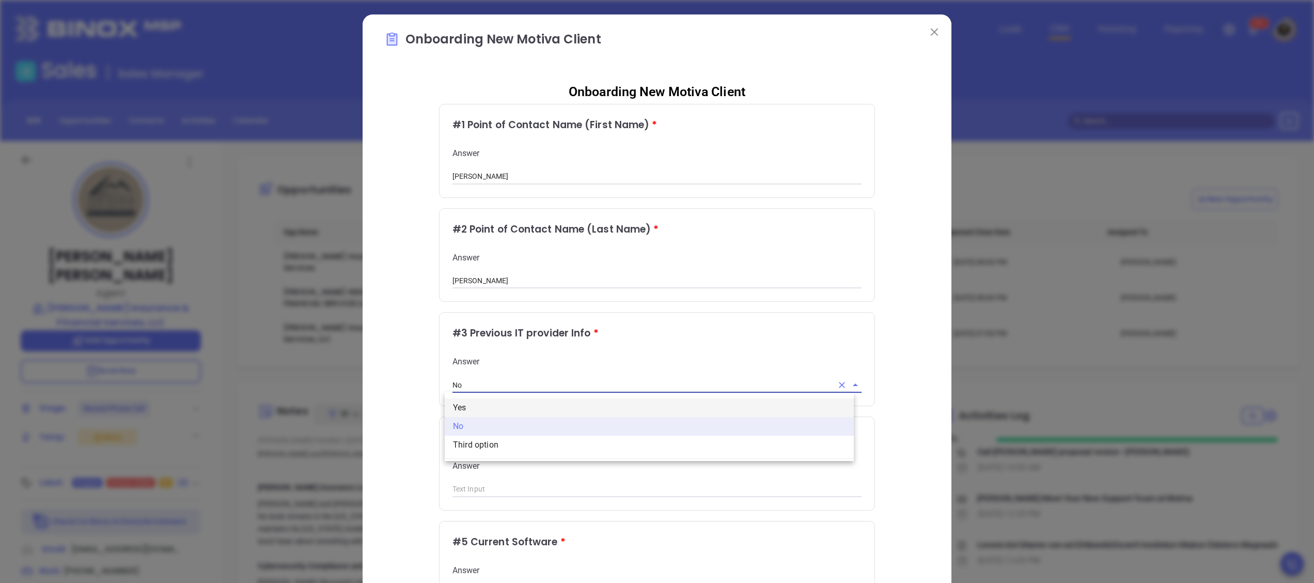
click at [566, 415] on li "Yes" at bounding box center [649, 407] width 409 height 19
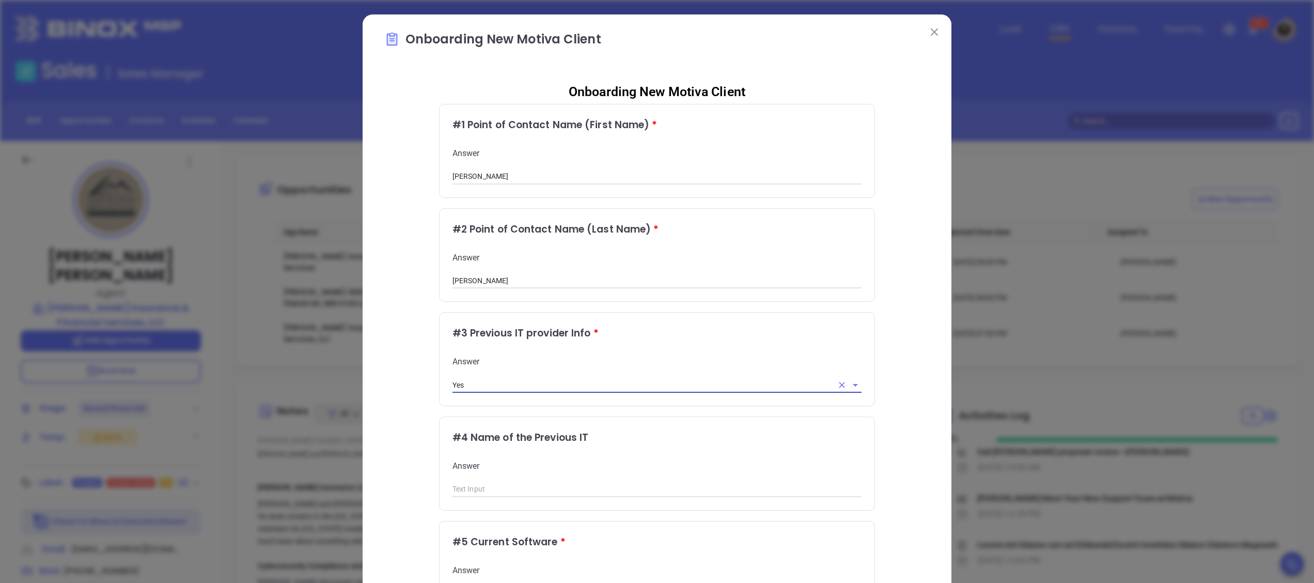
click at [536, 391] on input "Yes" at bounding box center [642, 384] width 381 height 15
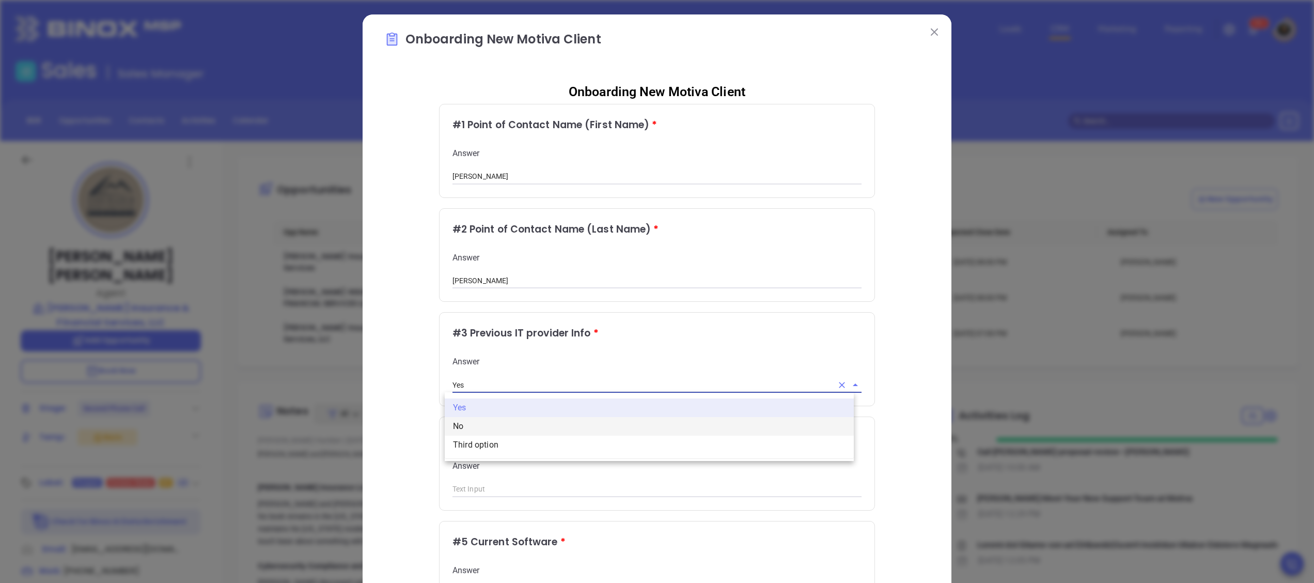
click at [526, 431] on li "No" at bounding box center [649, 426] width 409 height 19
type input "No"
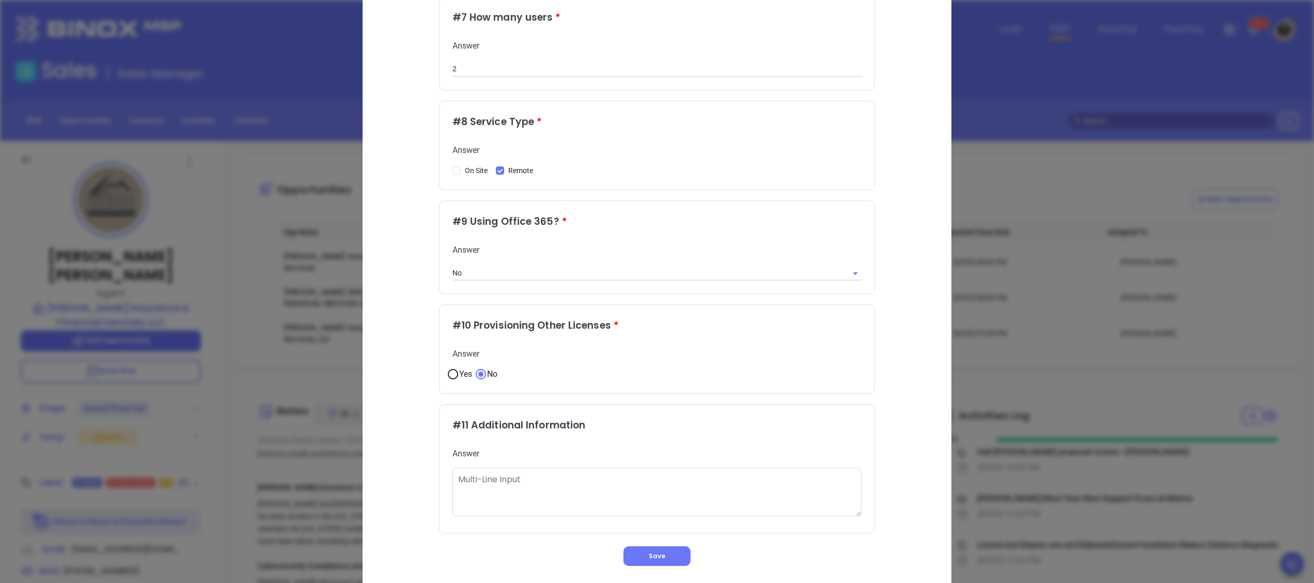
scroll to position [761, 0]
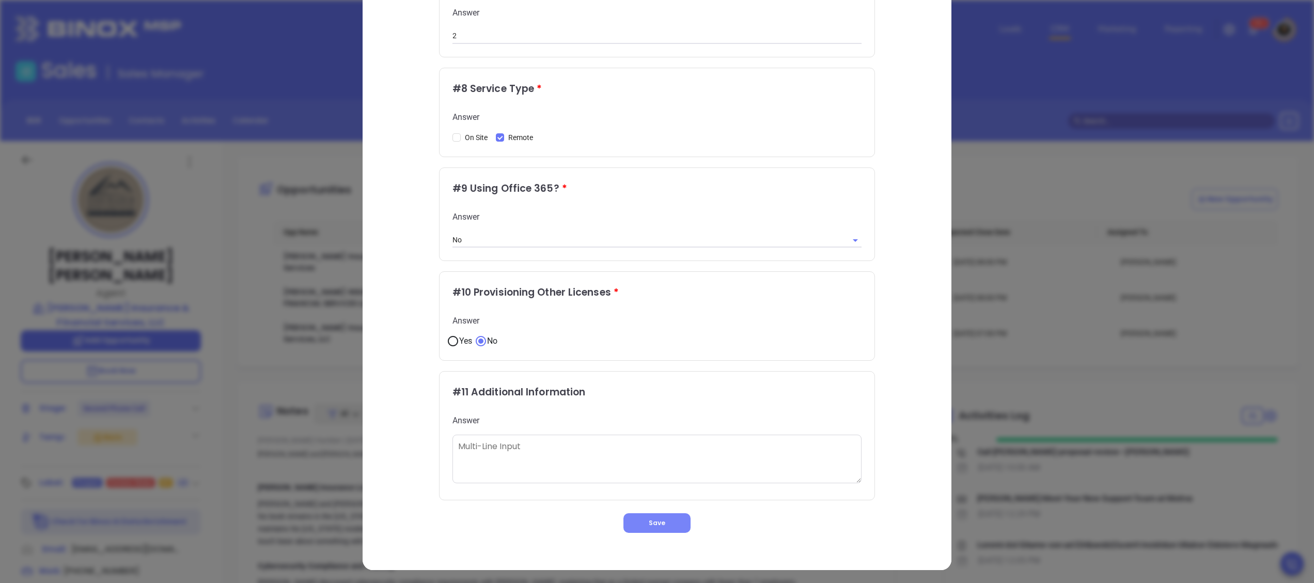
click at [672, 522] on button "Save" at bounding box center [656, 523] width 67 height 20
click at [663, 521] on button "Save" at bounding box center [656, 523] width 67 height 20
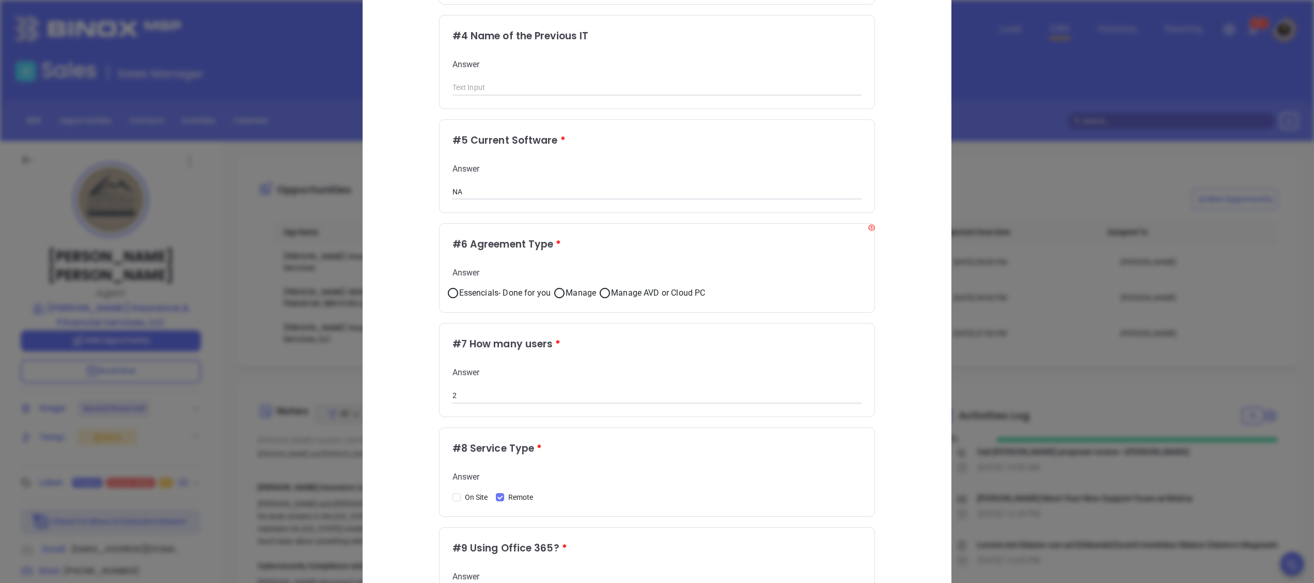
click at [921, 129] on div "Onboarding New Motiva Client # 1 Point of Contact Name (First Name) * Answer Da…" at bounding box center [656, 282] width 545 height 1219
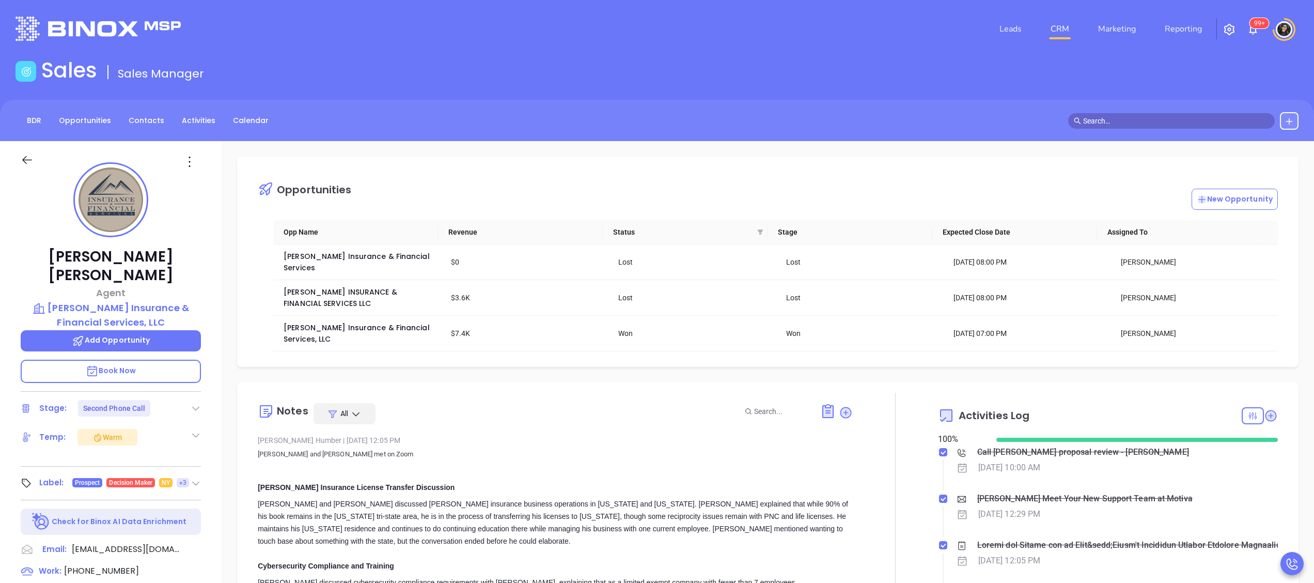
click at [1063, 32] on link "CRM" at bounding box center [1059, 29] width 27 height 21
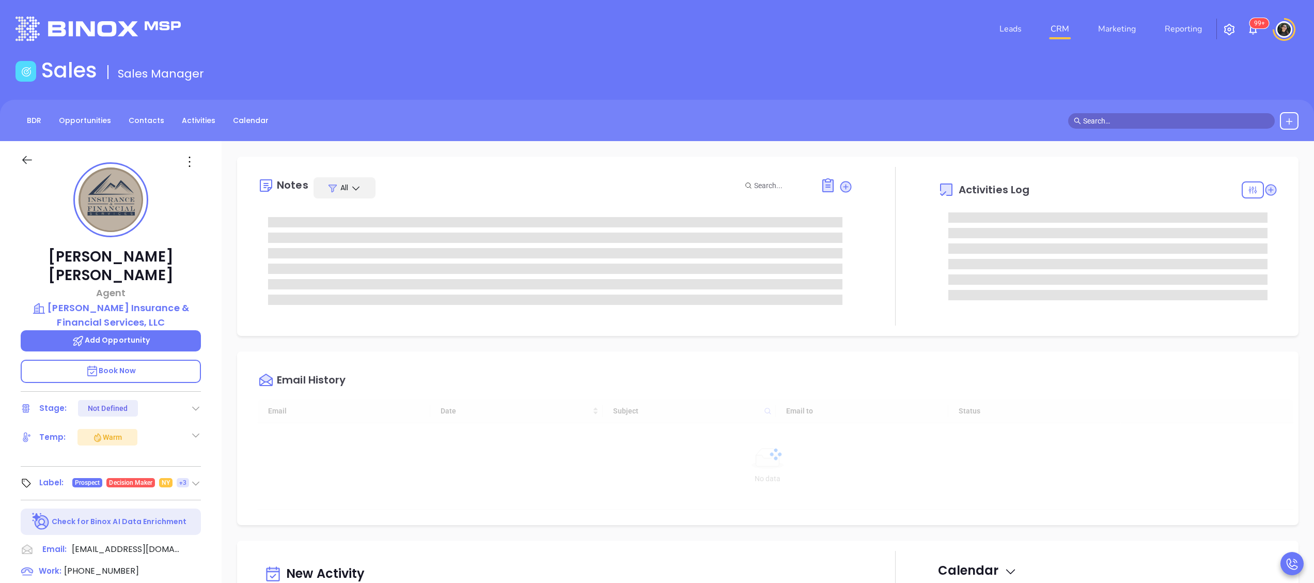
type input "[DATE]"
click at [1074, 67] on div "Sales Sales Manager" at bounding box center [656, 72] width 1295 height 29
type input "[PERSON_NAME]"
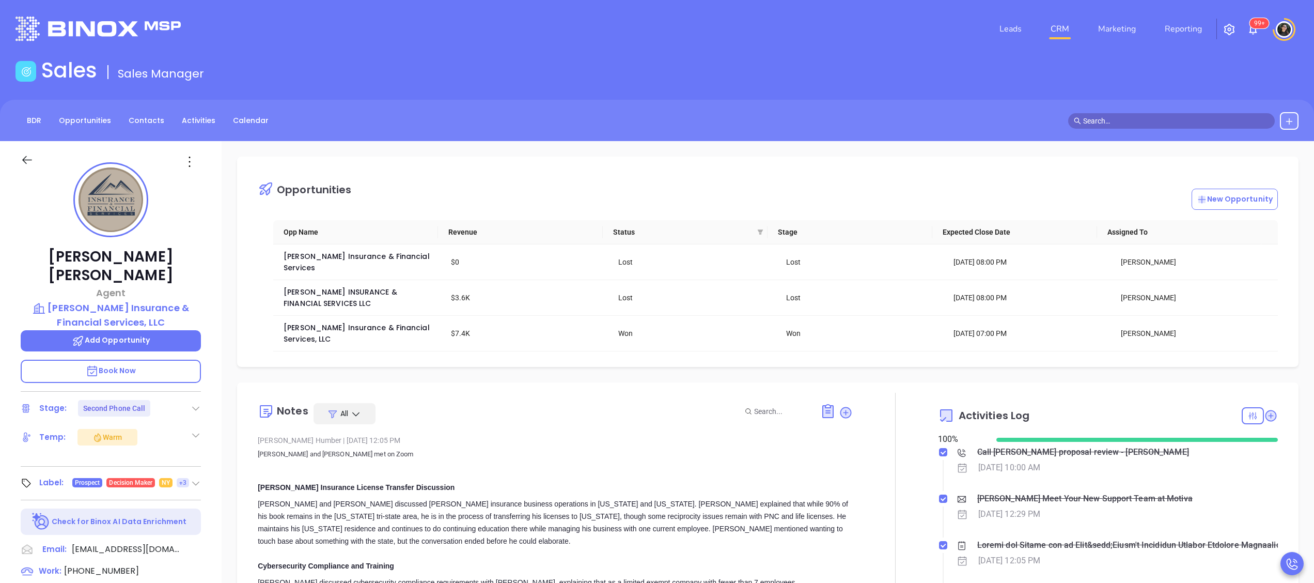
click at [1101, 149] on div "Opportunities New Opportunity Opp Name Revenue Status Stage Expected Close Date…" at bounding box center [768, 502] width 1092 height 723
click at [368, 322] on span "[PERSON_NAME] Insurance & Financial Services, LLC" at bounding box center [358, 333] width 148 height 22
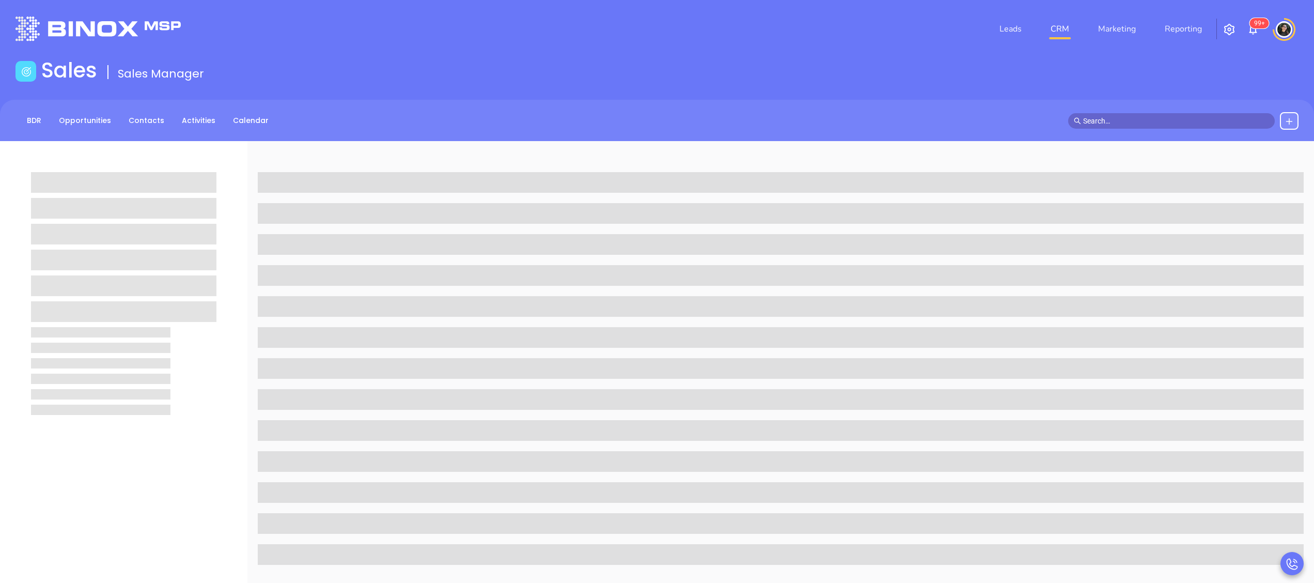
click at [1121, 76] on div "Sales Sales Manager" at bounding box center [656, 72] width 1295 height 29
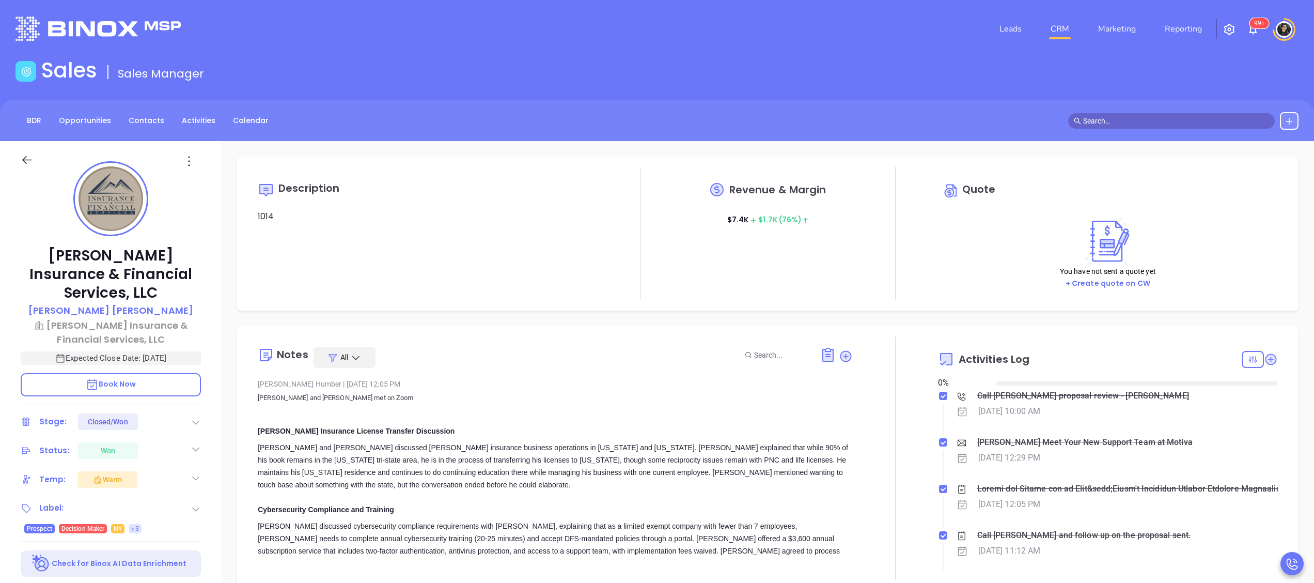
type input "[DATE]"
type input "[PERSON_NAME]"
click at [658, 339] on div "Notes All [PERSON_NAME] | [DATE] 12:05 PM [PERSON_NAME] and [PERSON_NAME] met o…" at bounding box center [555, 458] width 595 height 244
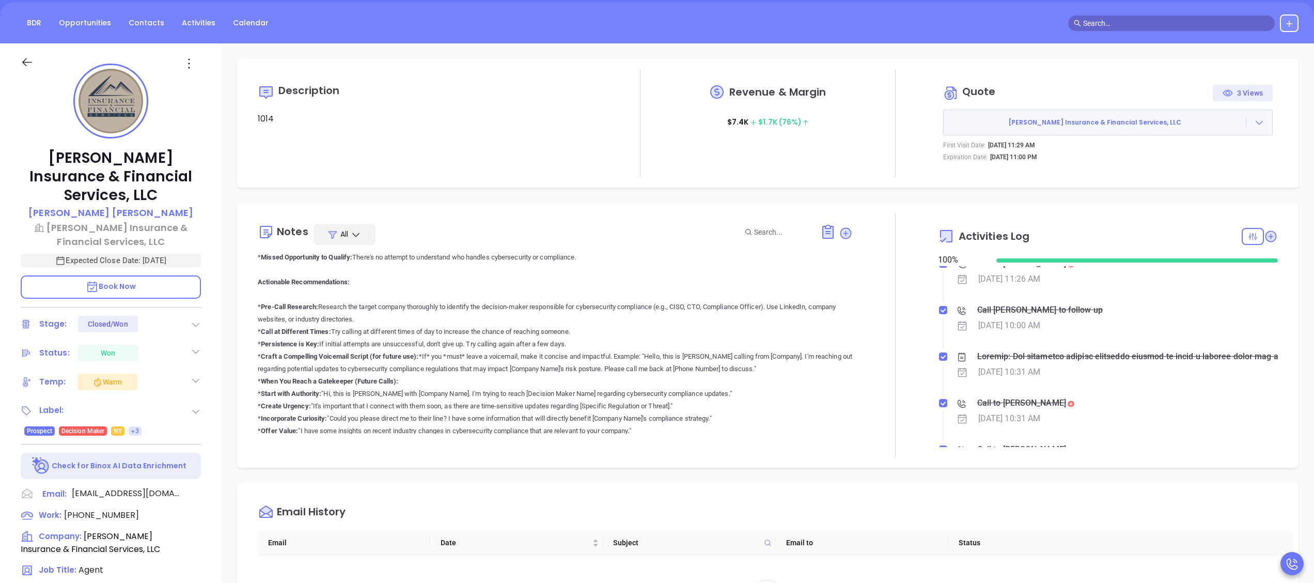
scroll to position [207, 0]
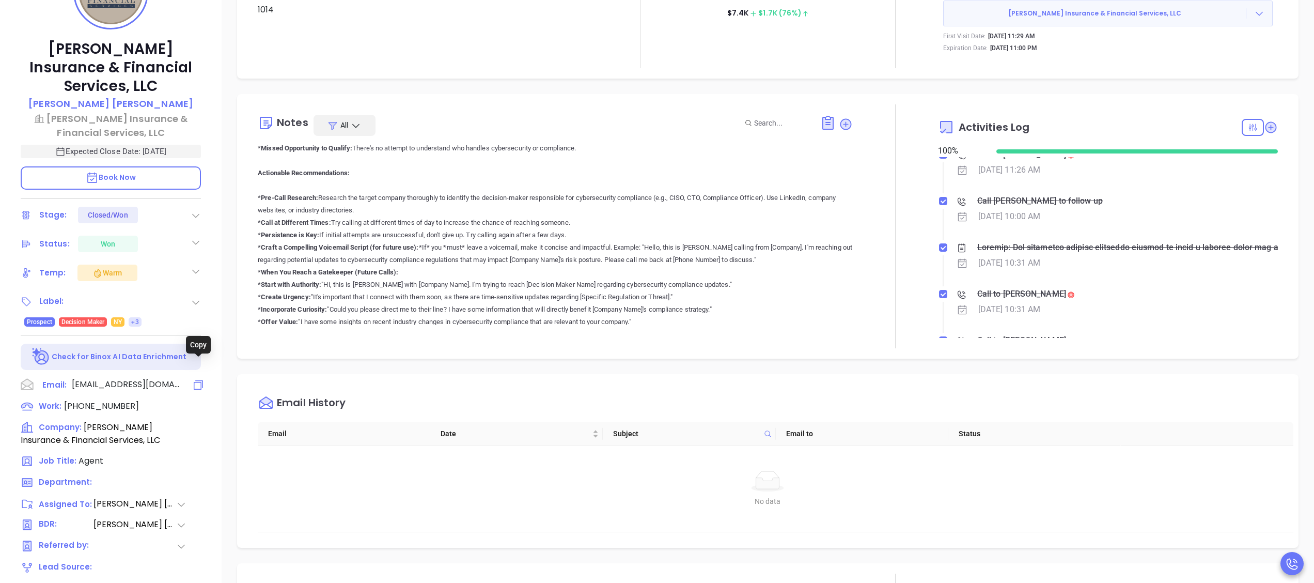
click at [197, 379] on icon at bounding box center [198, 385] width 12 height 12
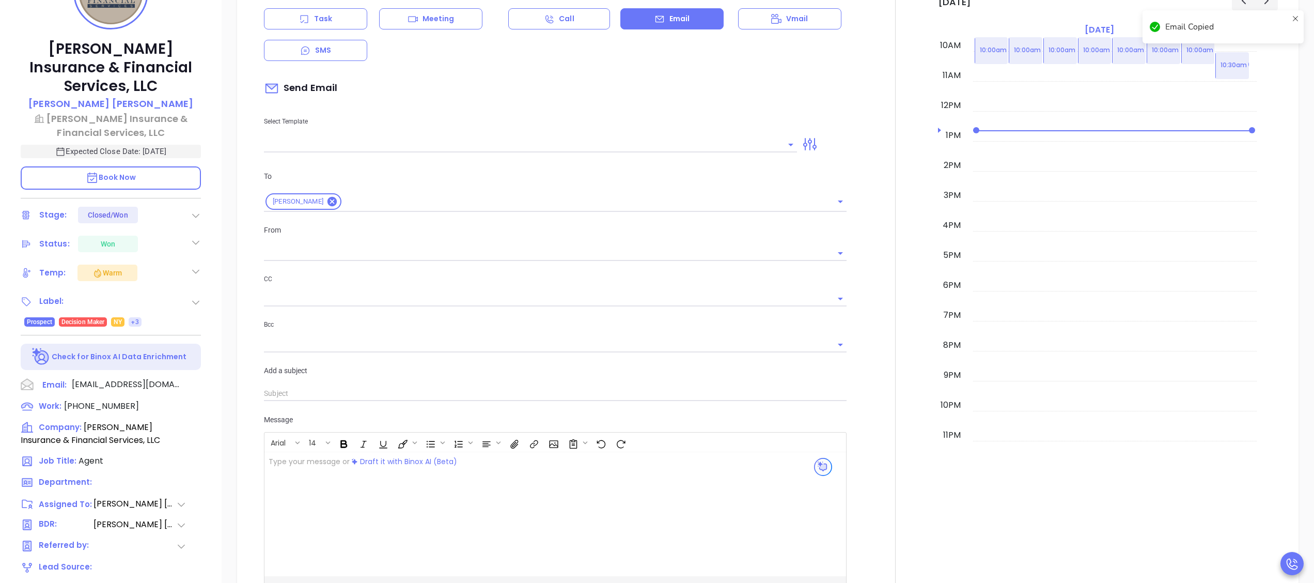
scroll to position [141, 0]
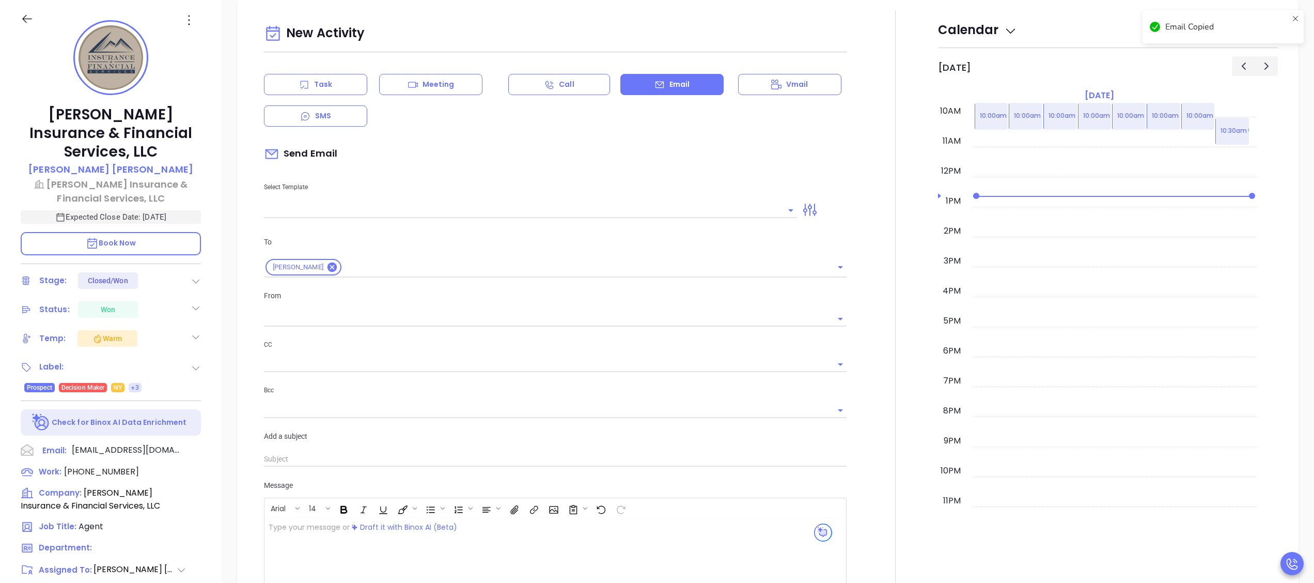
type input "[PERSON_NAME]"
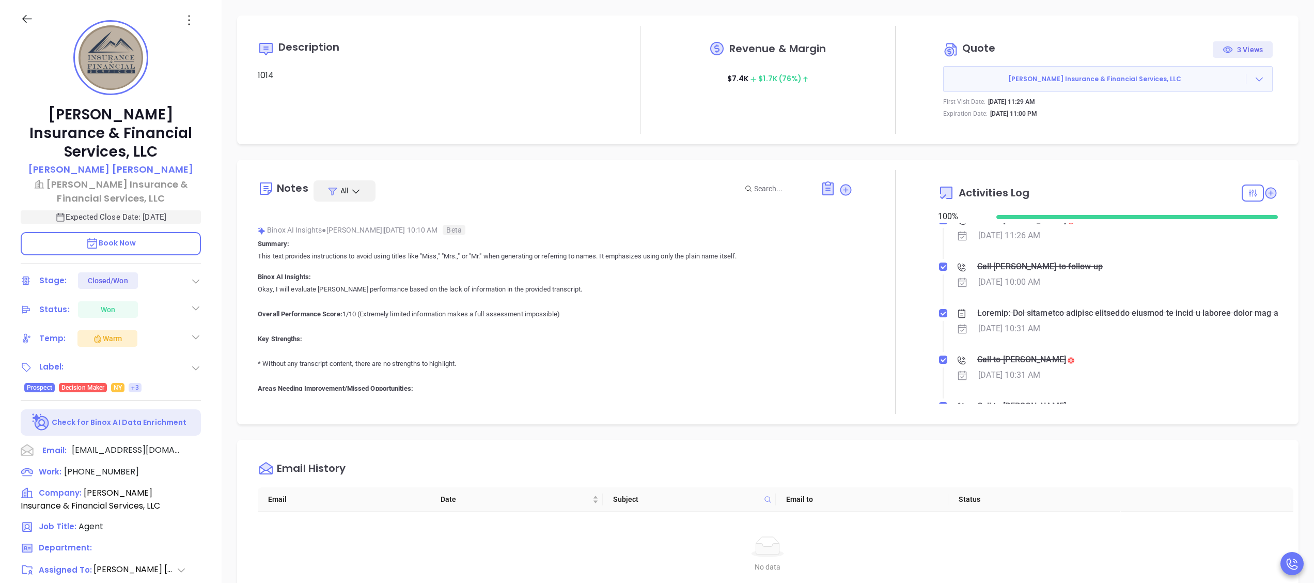
scroll to position [620, 0]
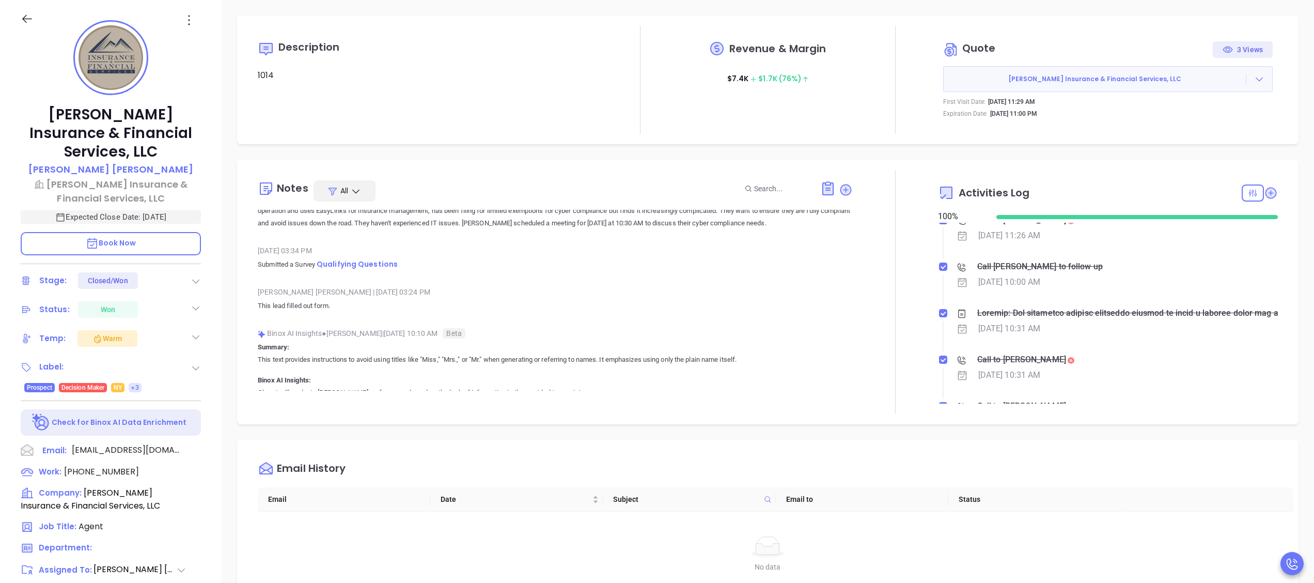
click at [382, 271] on div "[DATE] 03:34 PM Submitted a Survey Qualifying Questions" at bounding box center [555, 261] width 595 height 36
click at [384, 267] on span "Qualifying Questions" at bounding box center [357, 264] width 81 height 10
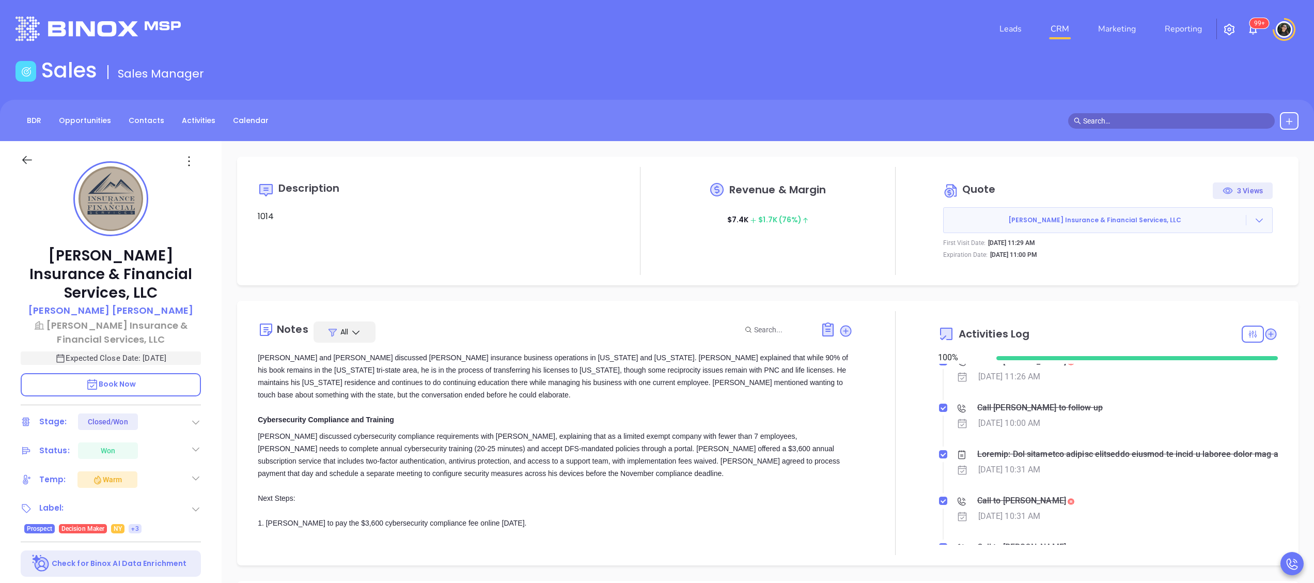
scroll to position [0, 0]
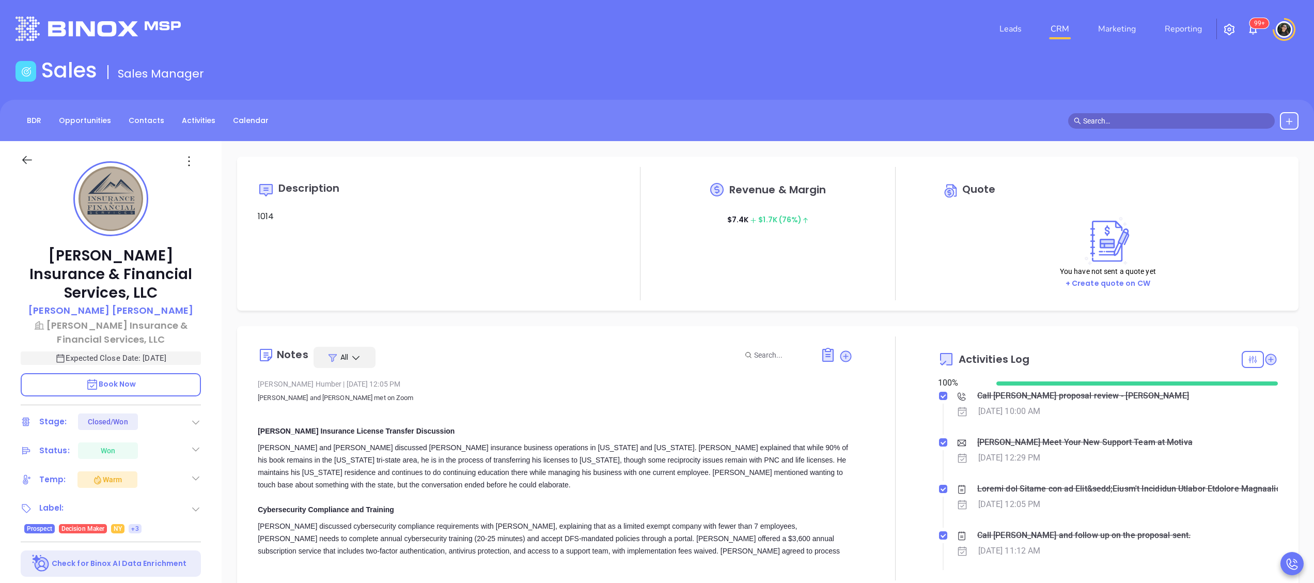
type input "[PERSON_NAME]"
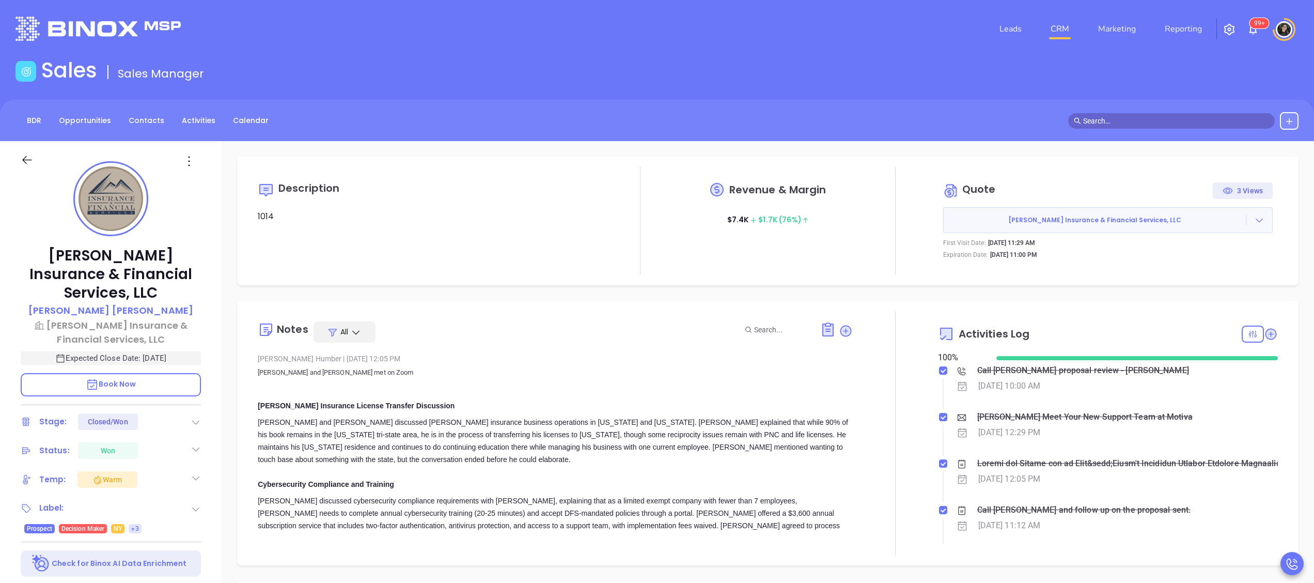
scroll to position [300, 0]
